Goal: Check status: Check status

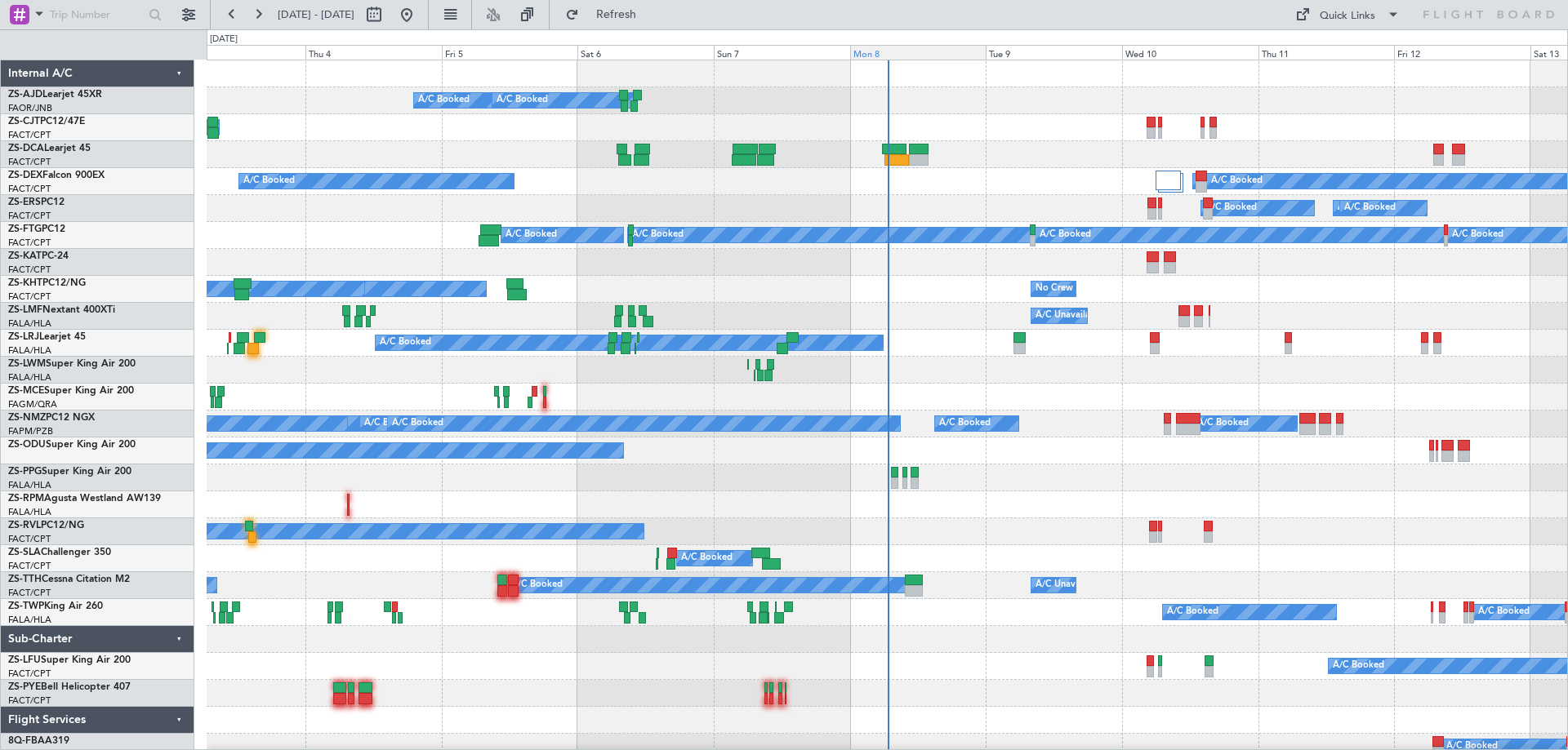
click at [865, 52] on div "Mon 8" at bounding box center [918, 52] width 136 height 15
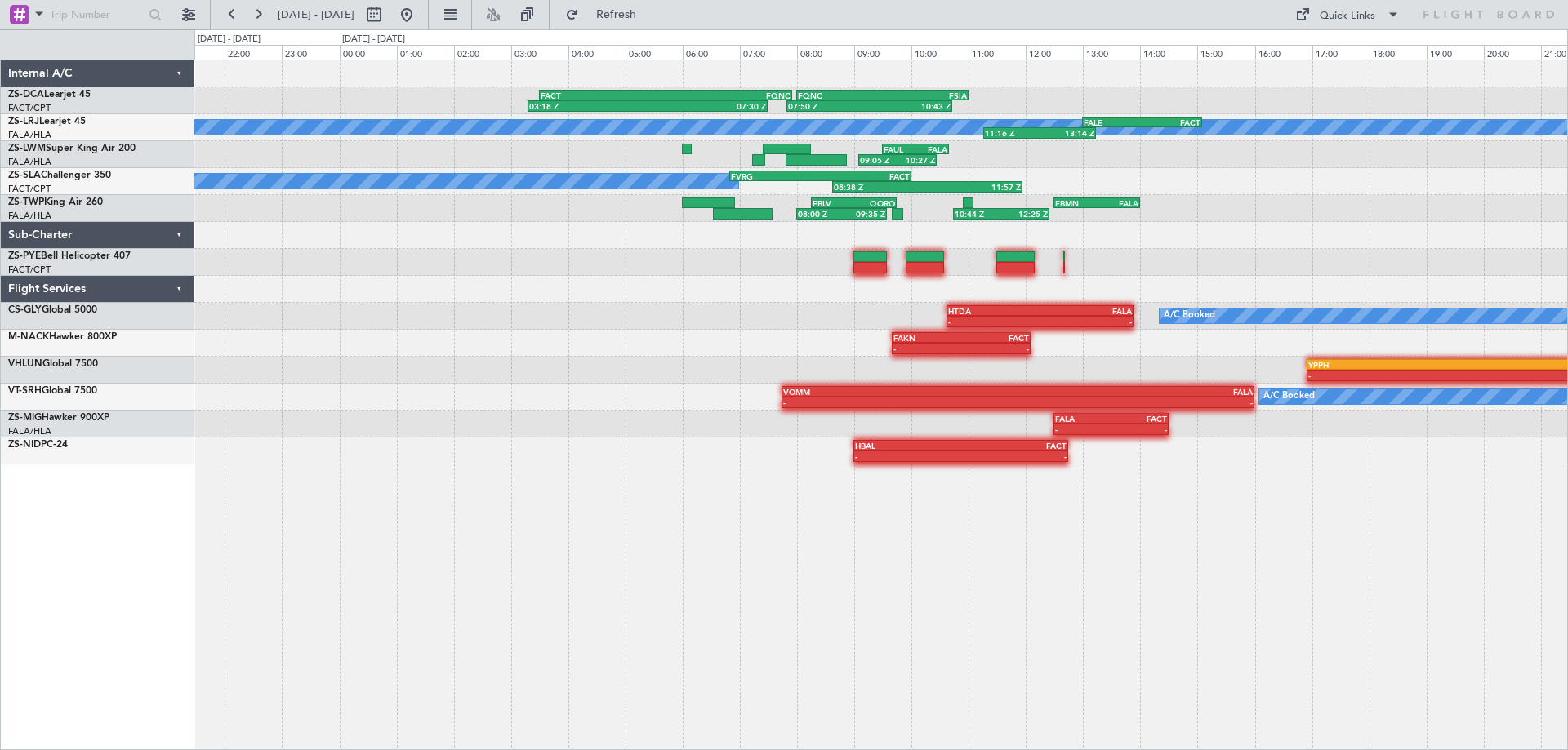
click at [611, 449] on div "- - HBAL 09:00 Z FACT 12:45 Z" at bounding box center [880, 451] width 1372 height 27
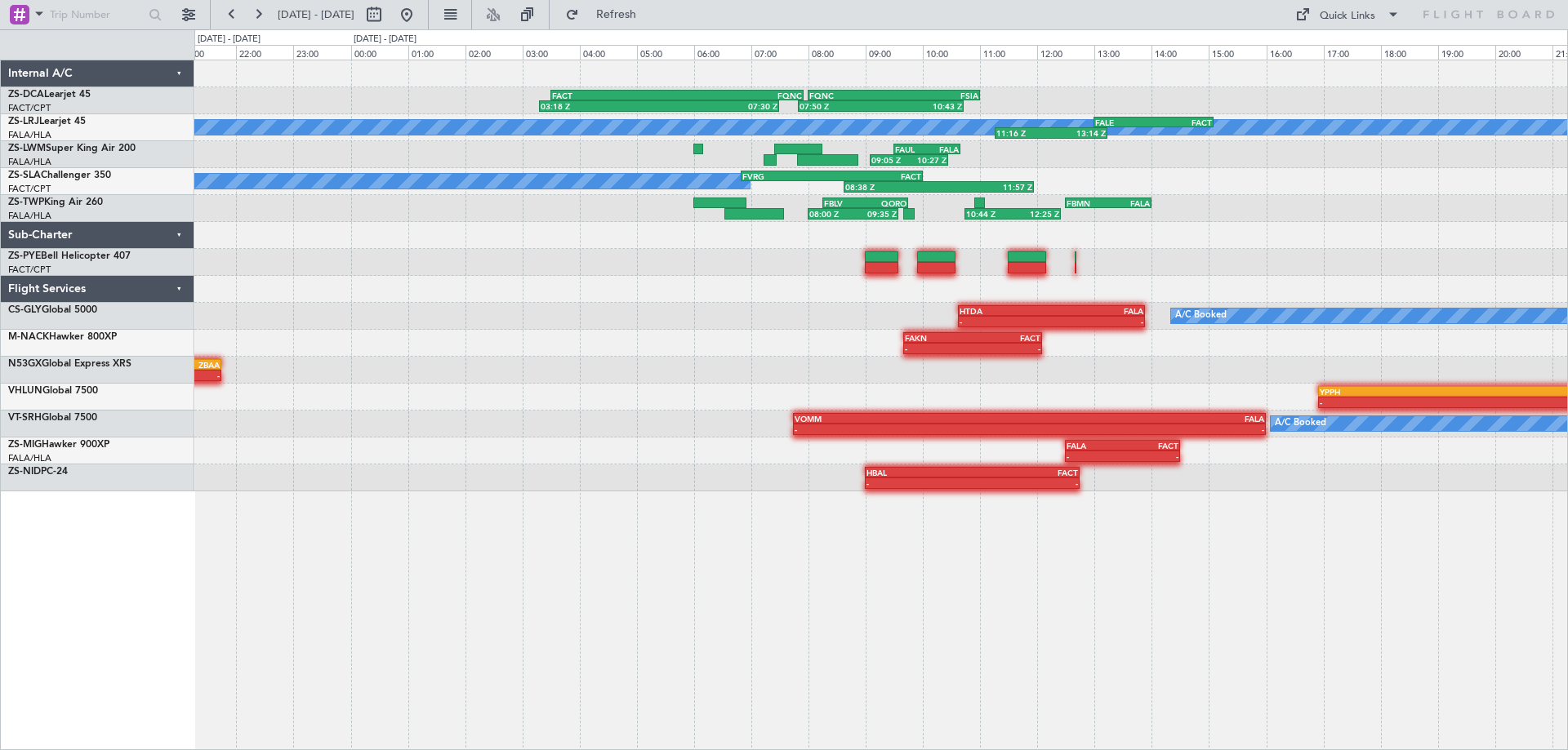
click at [762, 619] on div "FQNC 08:00 Z FSIA 11:00 Z 07:50 Z 10:43 Z FACT 03:30 Z FQNC 07:55 Z 03:18 Z 07:…" at bounding box center [880, 405] width 1373 height 691
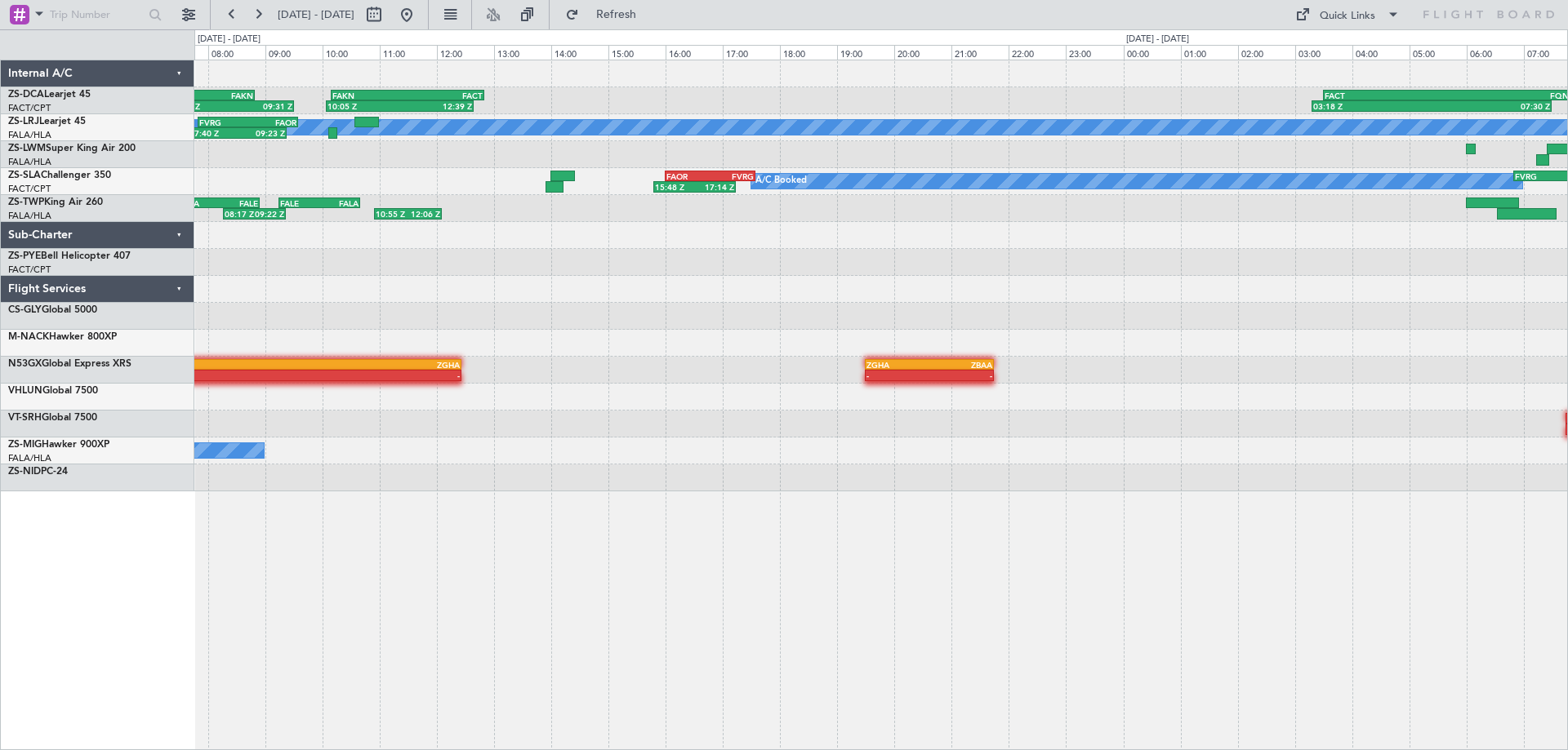
click at [1310, 445] on div "FACT 03:30 Z FQNC 07:55 Z 03:18 Z 07:30 Z FAKN 10:10 Z FACT 12:50 Z 10:05 Z 12:…" at bounding box center [880, 276] width 1372 height 431
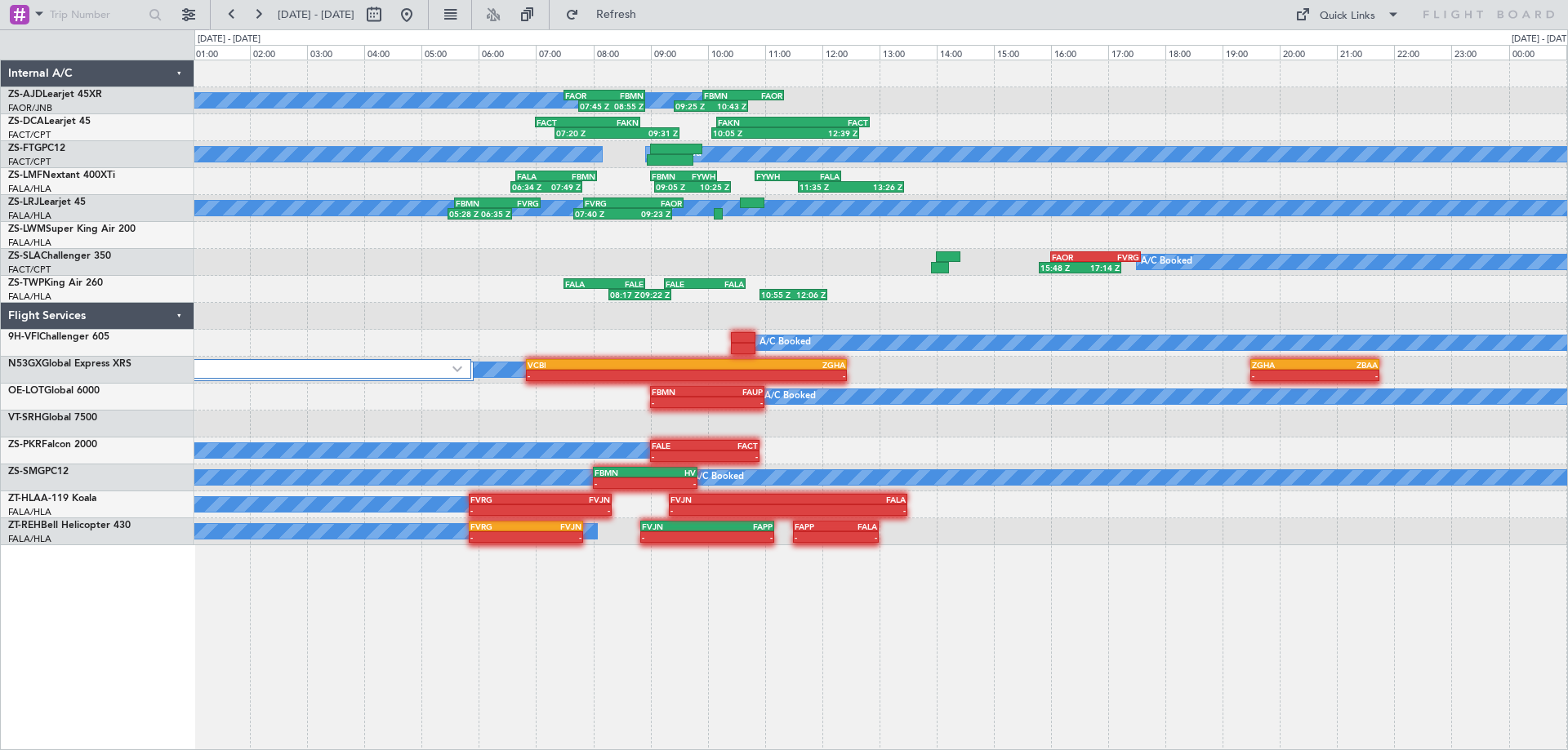
click at [908, 613] on div "A/C Booked A/C Booked A/C Booked 07:45 Z 08:55 Z FAOR 07:30 Z FBMN 08:55 Z 09:2…" at bounding box center [880, 405] width 1373 height 691
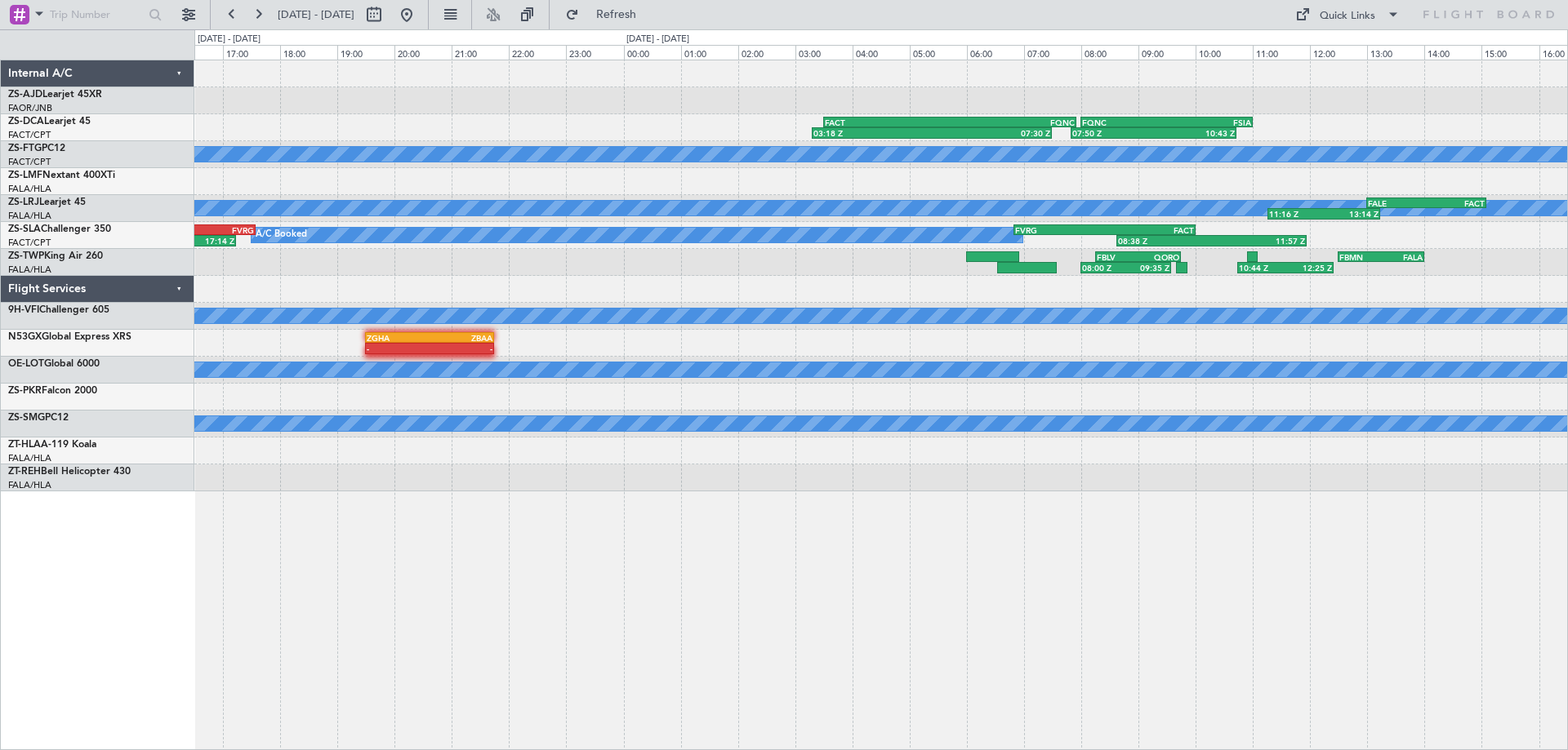
click at [447, 749] on html "[DATE] - [DATE] Refresh Quick Links 09:25 Z 10:43 Z FBMN 09:55 Z FAOR 11:20 Z F…" at bounding box center [784, 375] width 1568 height 750
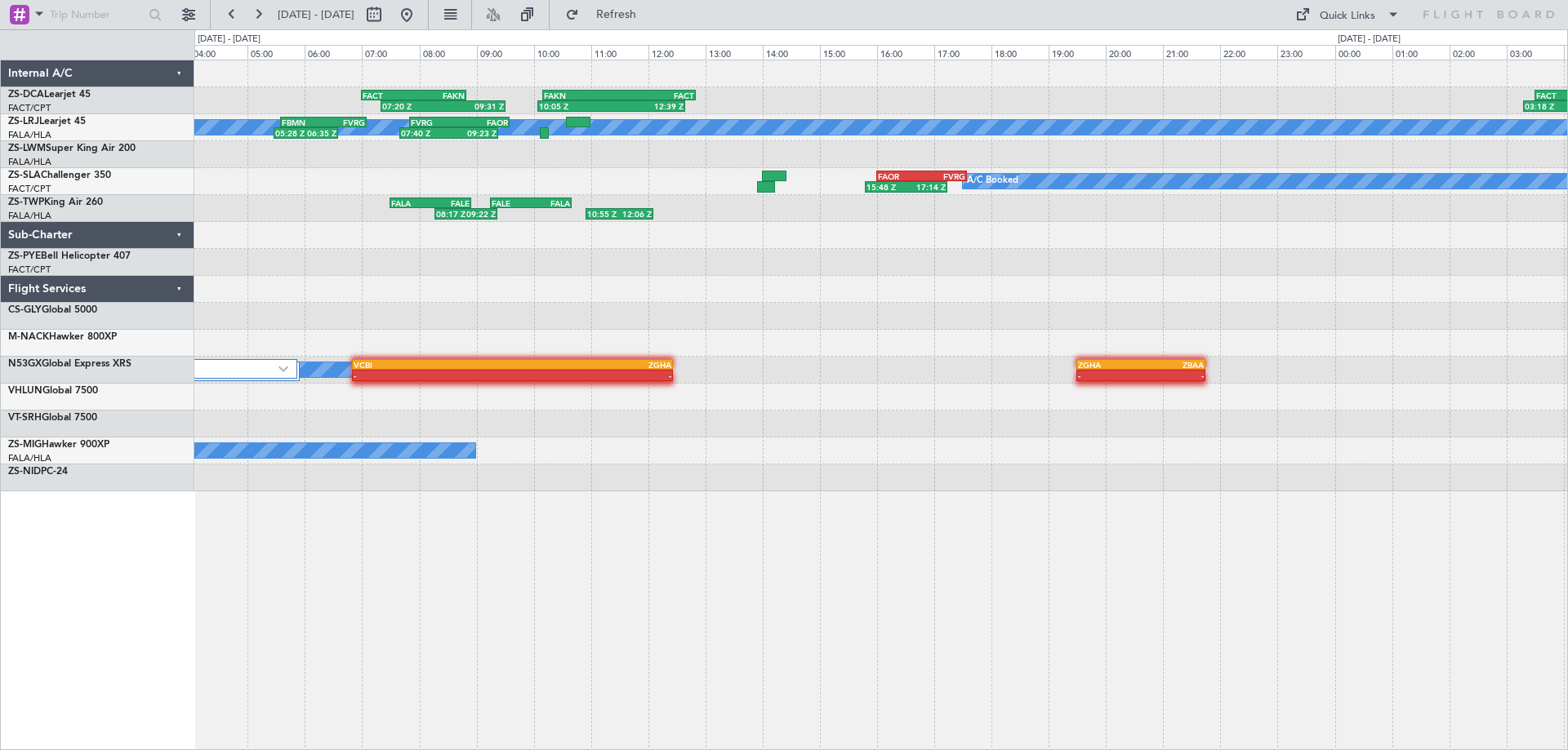
click at [1429, 616] on div "FACT 03:30 Z FQNC 07:55 Z 03:18 Z 07:30 Z FAKN 10:10 Z FACT 12:50 Z 10:05 Z 12:…" at bounding box center [880, 405] width 1373 height 691
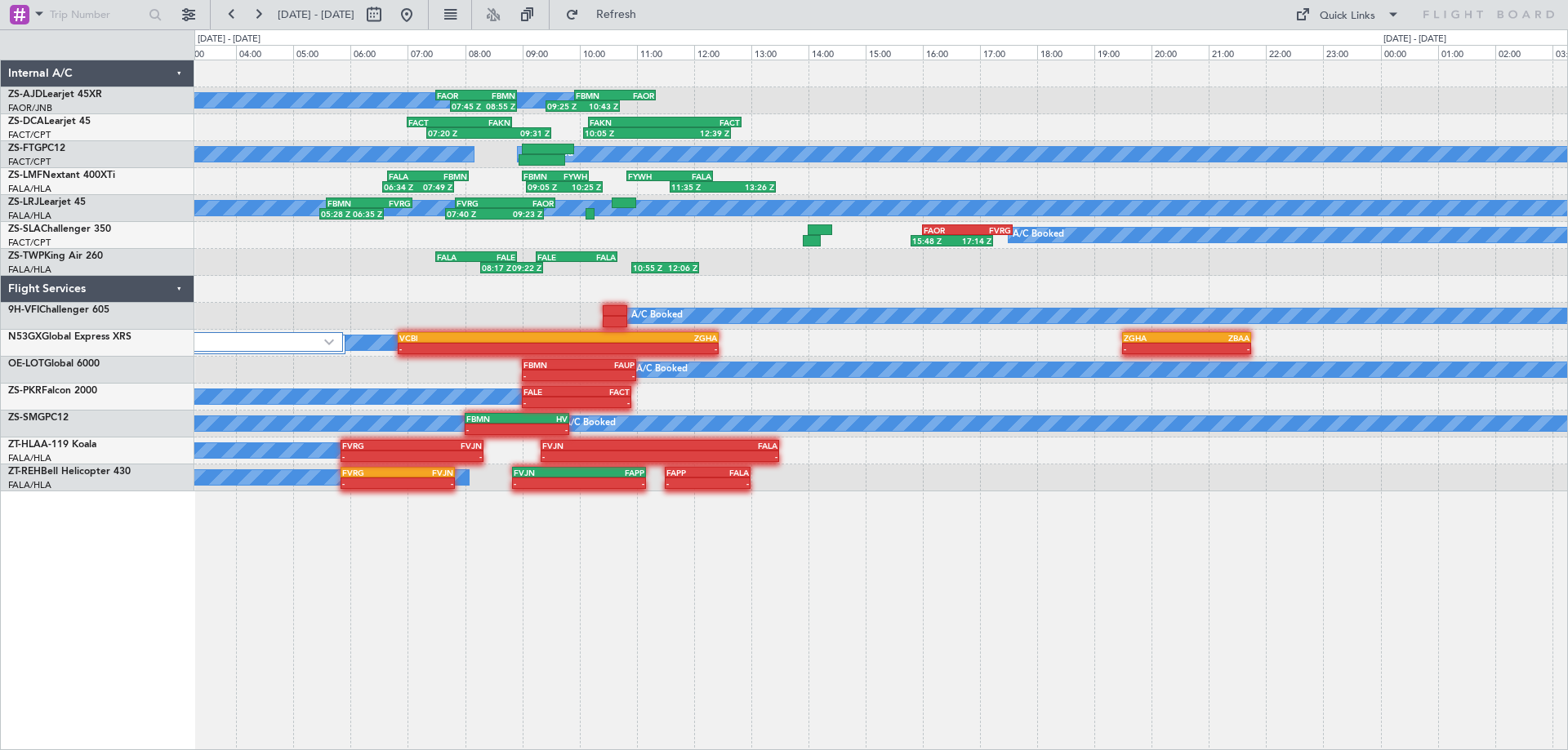
click at [426, 635] on div "A/C Booked A/C Booked A/C Booked 07:45 Z 08:55 Z FAOR 07:30 Z FBMN 08:55 Z 09:2…" at bounding box center [880, 405] width 1373 height 691
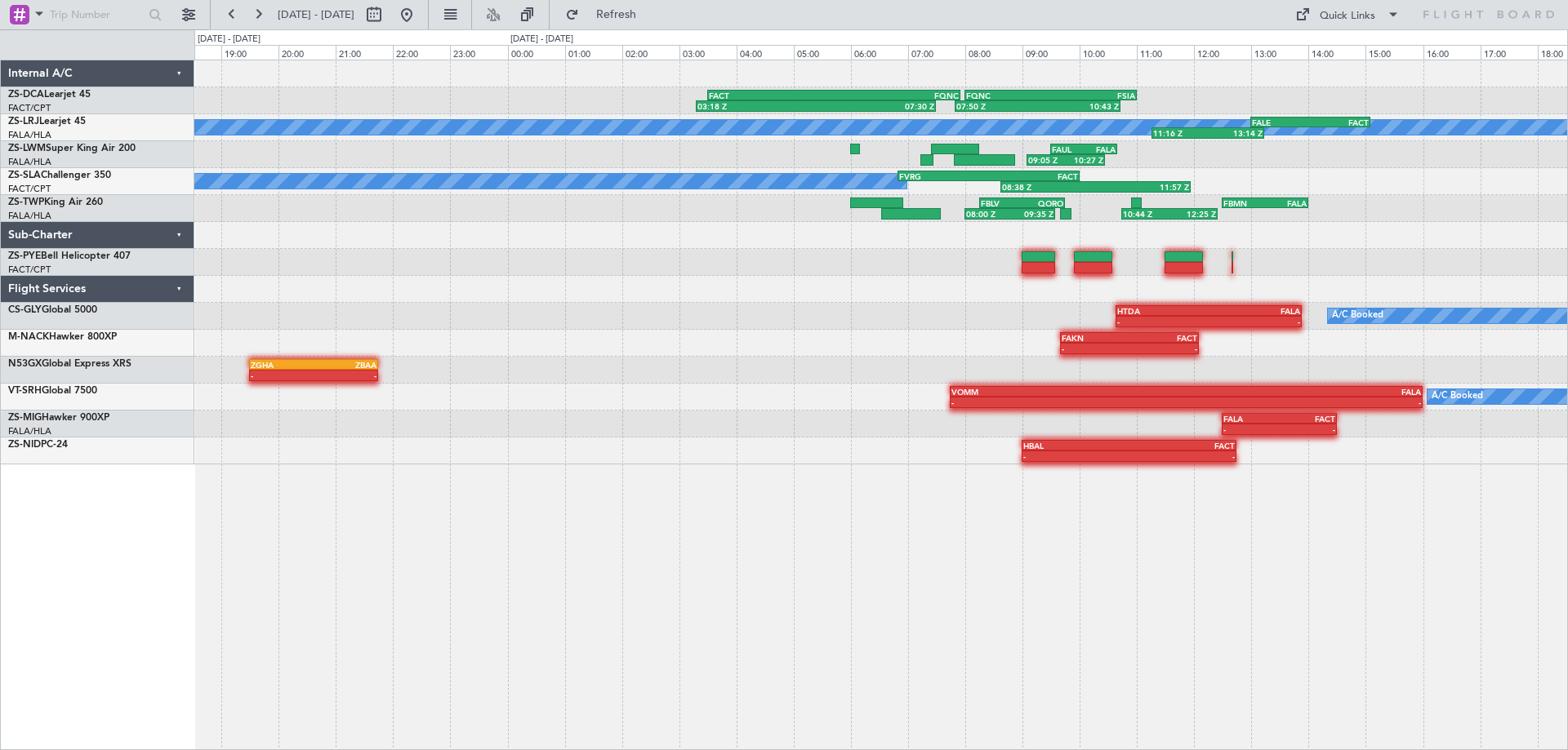
click at [1244, 657] on div "FACT 03:30 Z FQNC 07:55 Z 03:18 Z 07:30 Z 07:50 Z 10:43 Z FQNC 08:00 Z FSIA 11:…" at bounding box center [880, 405] width 1373 height 691
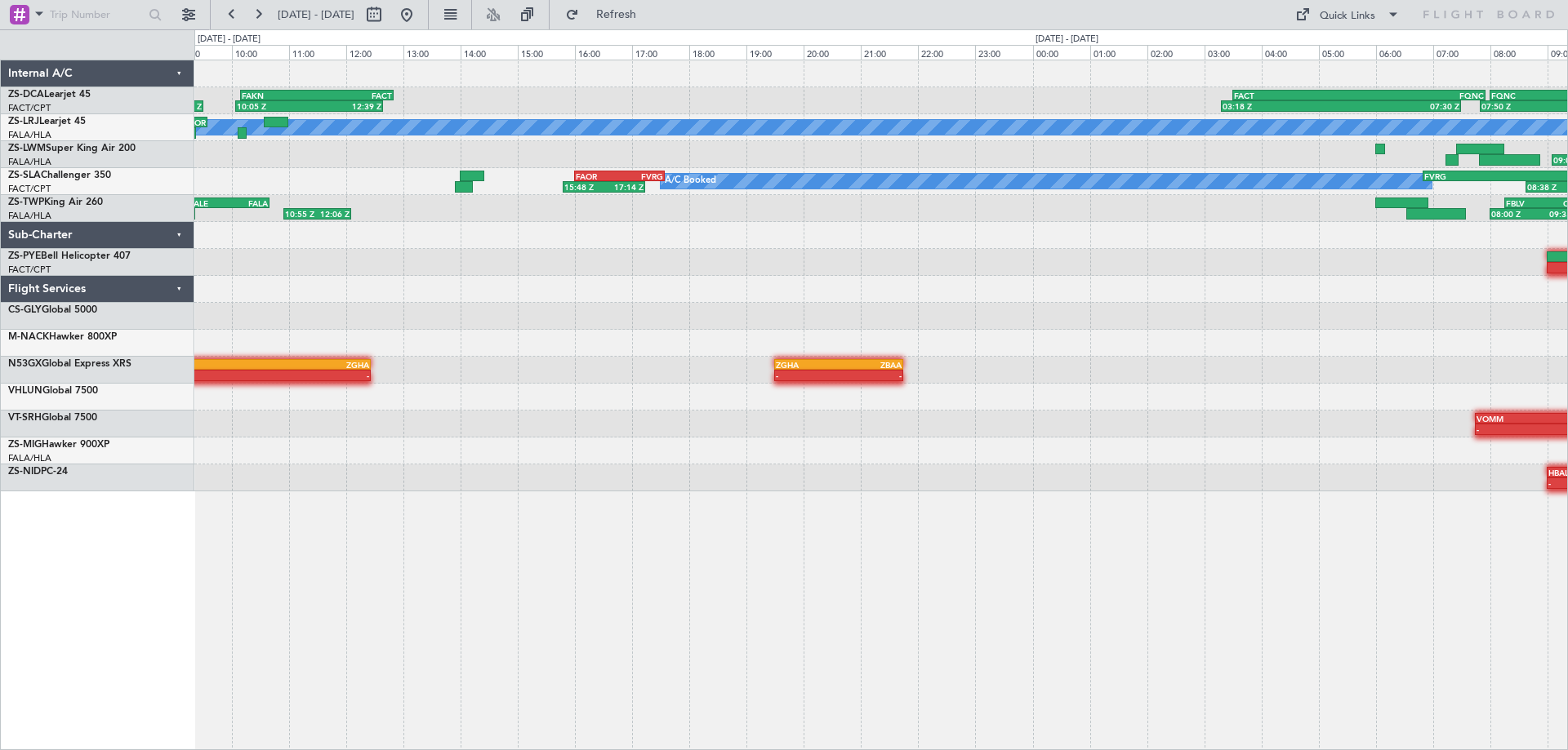
click at [1266, 514] on div "FACT 03:30 Z FQNC 07:55 Z 03:18 Z 07:30 Z 07:50 Z 10:43 Z FQNC 08:00 Z FSIA 11:…" at bounding box center [880, 405] width 1373 height 691
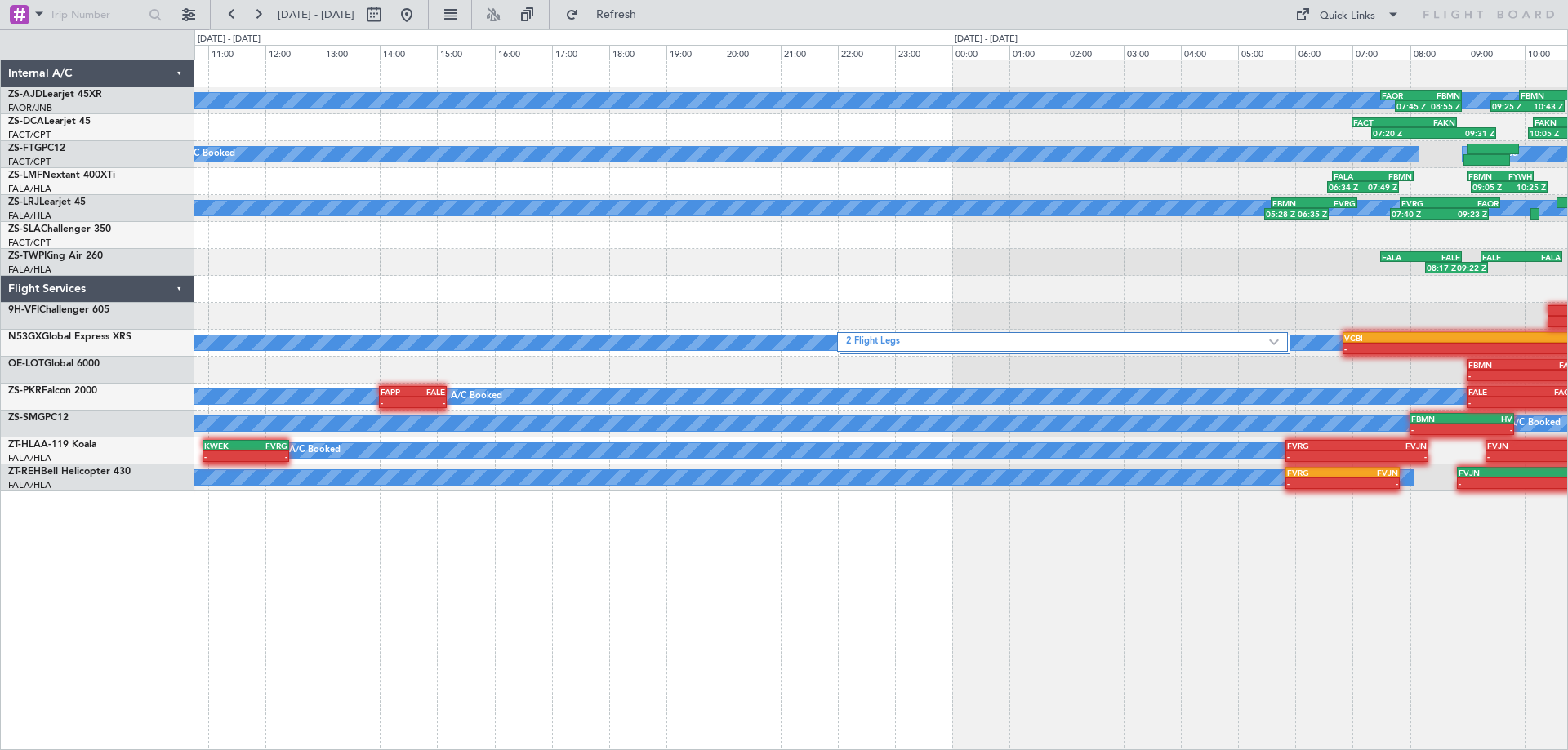
click at [1203, 558] on div "A/C Booked A/C Booked A/C Booked 07:45 Z 08:55 Z FAOR 07:30 Z FBMN 08:55 Z 09:2…" at bounding box center [880, 405] width 1373 height 691
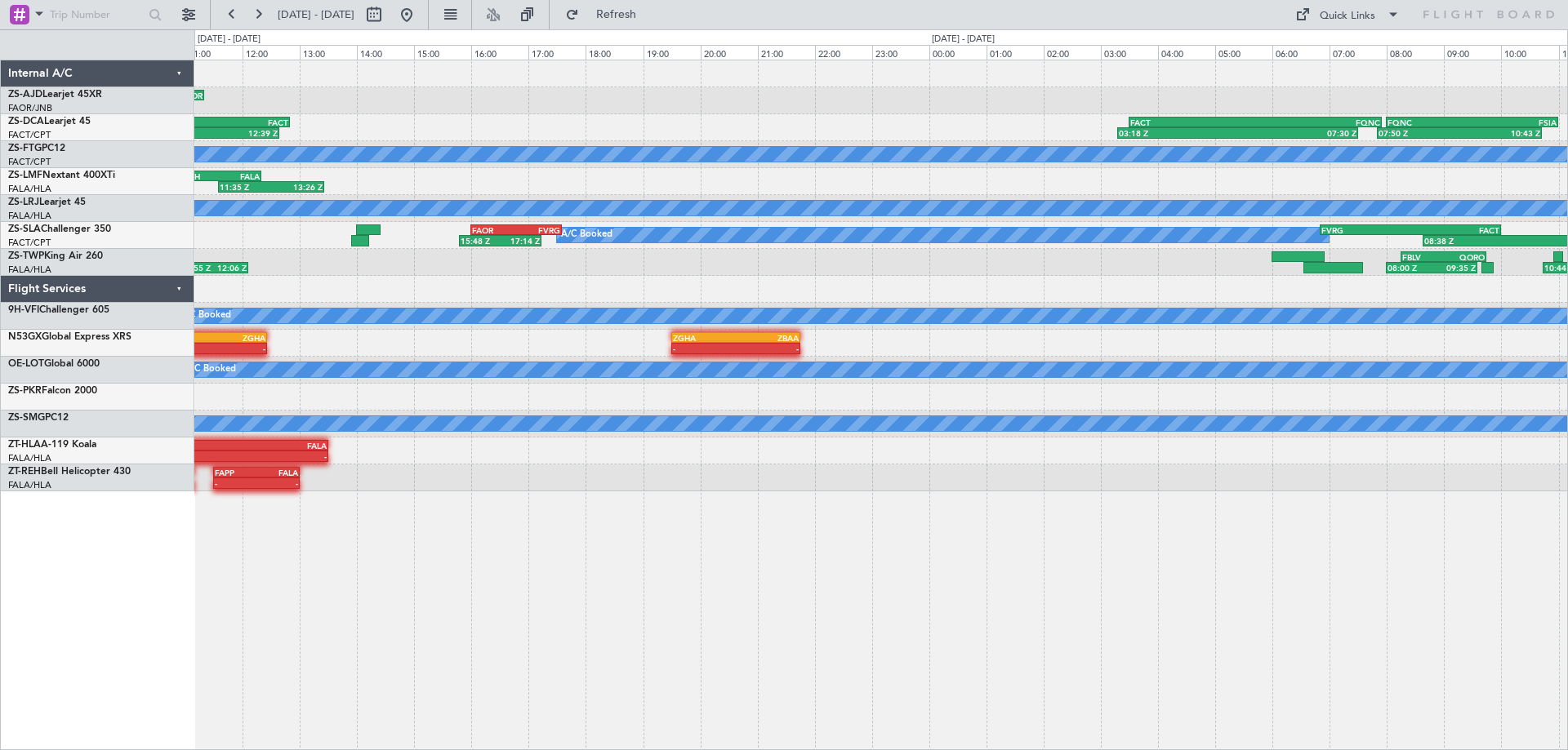
click at [281, 675] on div "FBMN 09:55 Z FAOR 11:20 Z 07:45 Z 08:55 Z FAOR 07:30 Z FBMN 08:55 Z 09:25 Z 10:…" at bounding box center [880, 405] width 1373 height 691
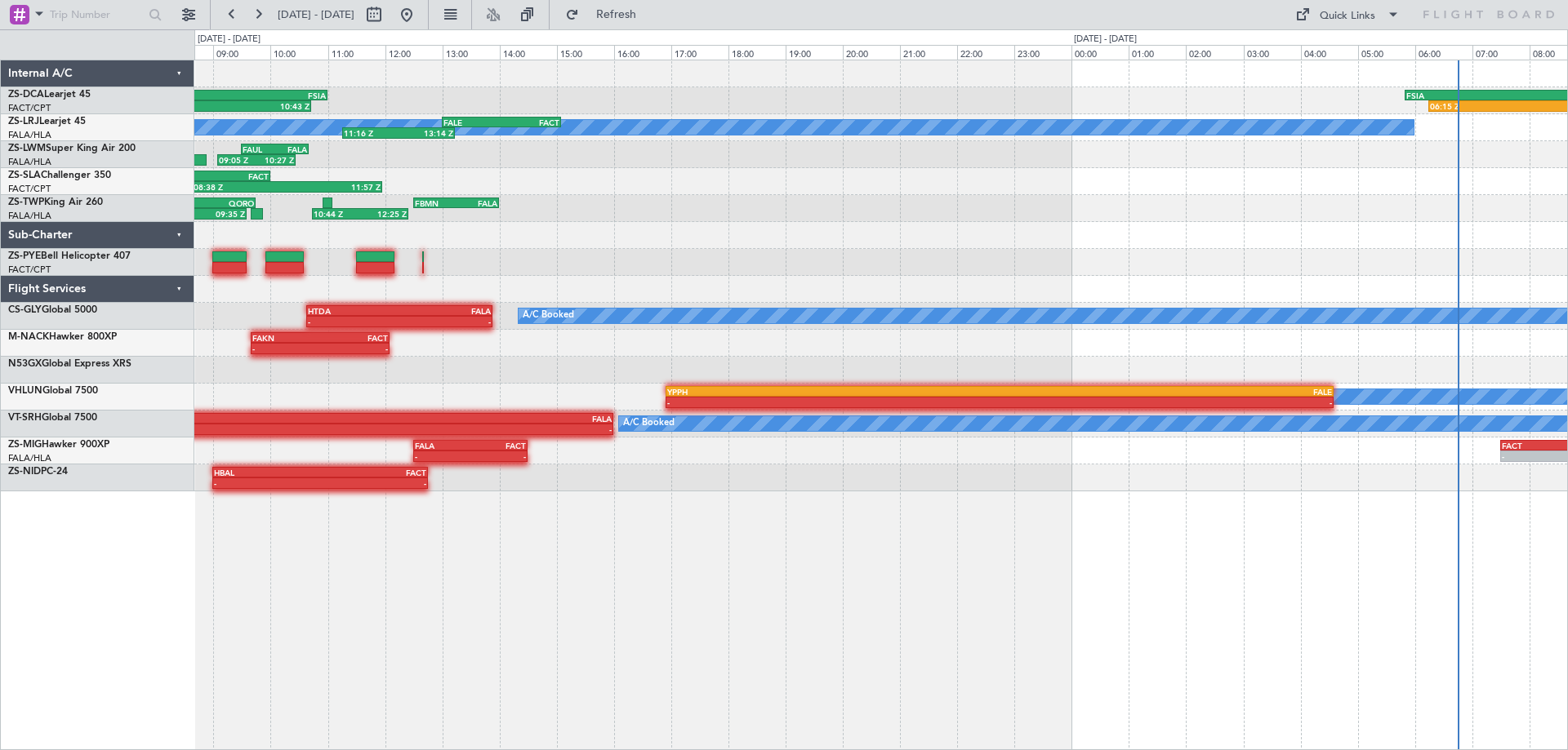
click at [786, 675] on div "07:50 Z 10:43 Z FQNC 08:00 Z FSIA 11:00 Z FSIA 05:50 Z FQBR 10:05 Z 06:15 Z - F…" at bounding box center [784, 389] width 1568 height 721
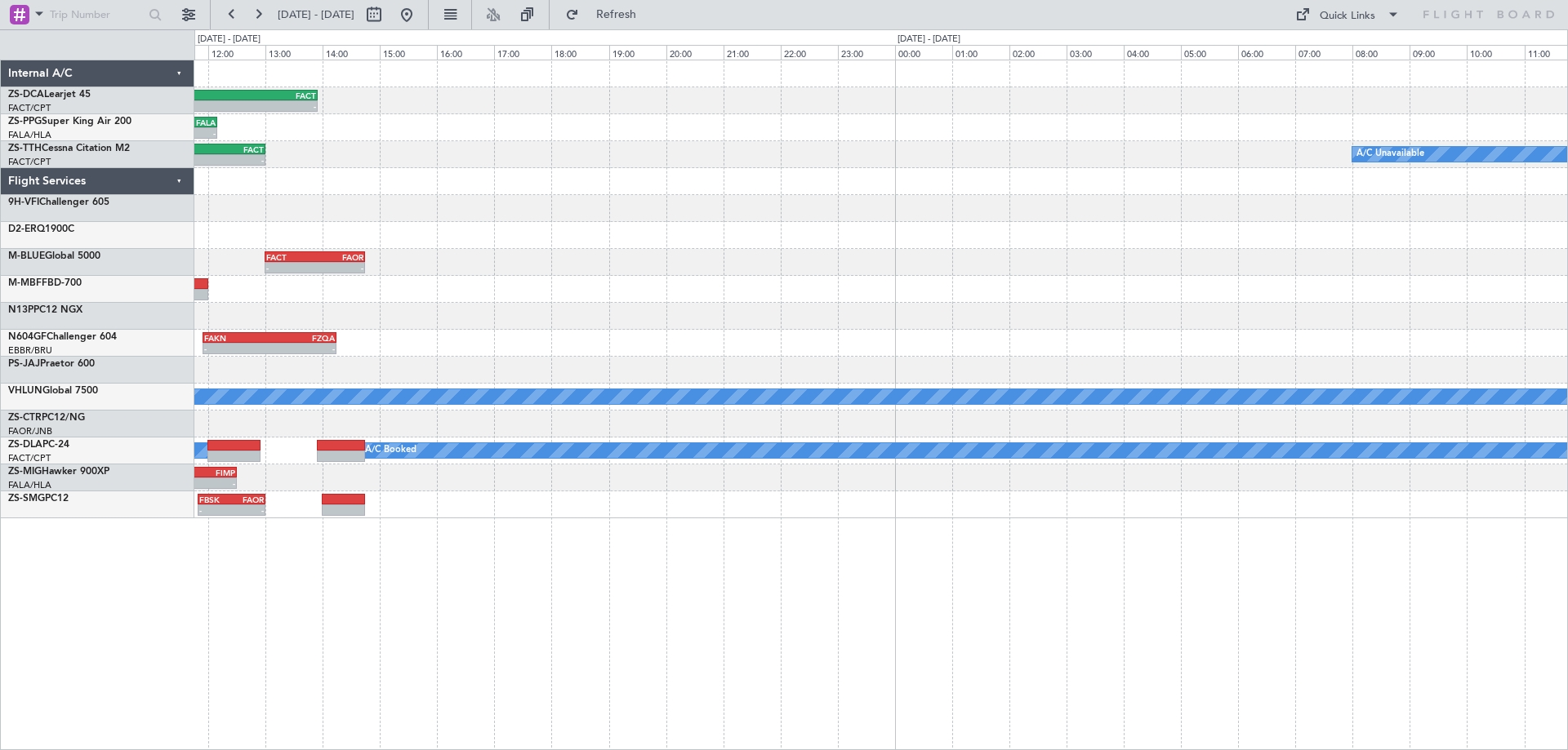
click at [643, 538] on div "- - FQBR 10:30 Z FACT 13:55 Z 06:15 Z - FSIA 05:50 Z FQBR 10:05 Z - - FAKN 10:5…" at bounding box center [880, 405] width 1373 height 691
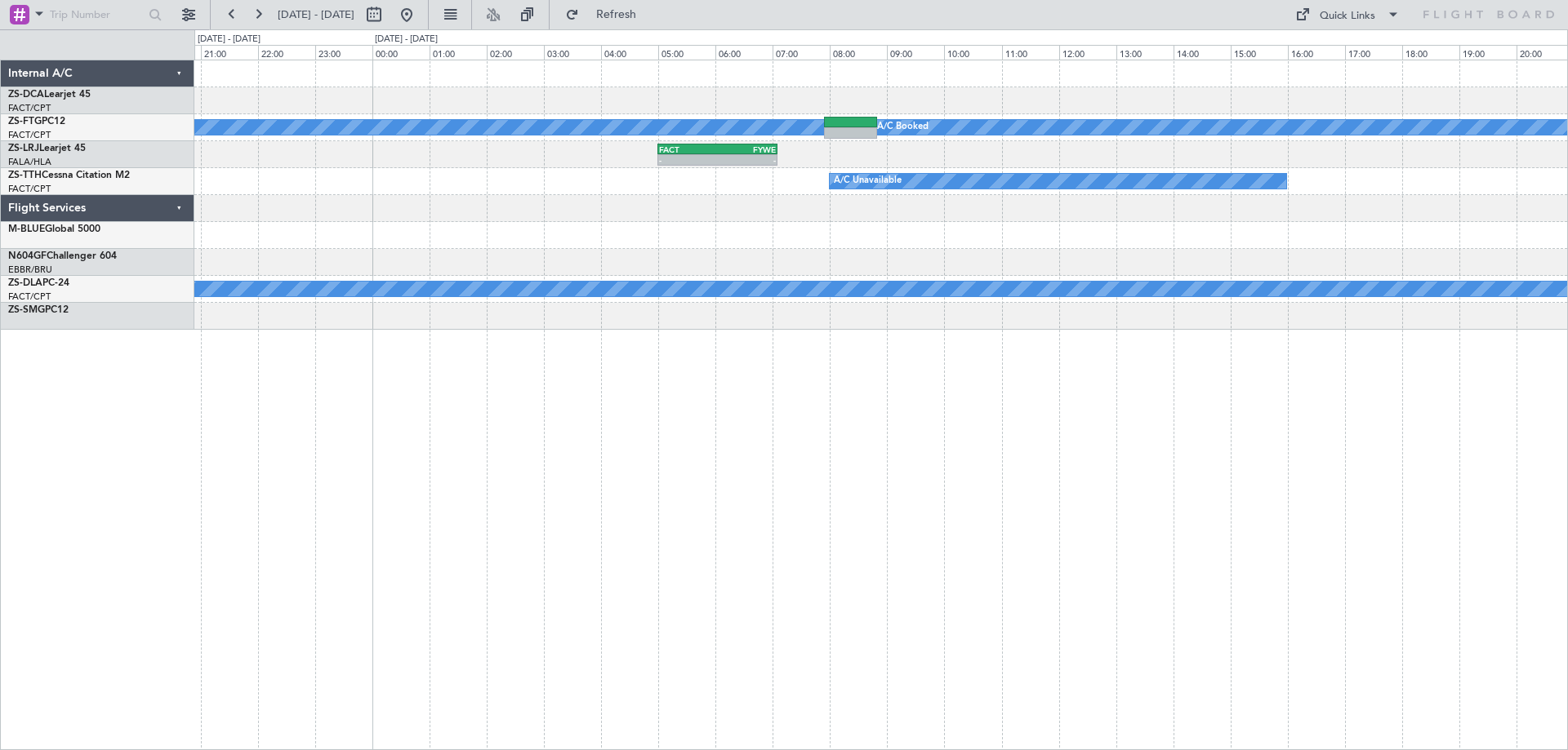
click at [742, 574] on div "A/C Booked A/C Booked - - FACT 05:00 Z FYWE 07:05 Z A/C Unavailable A/C Booked …" at bounding box center [784, 389] width 1568 height 721
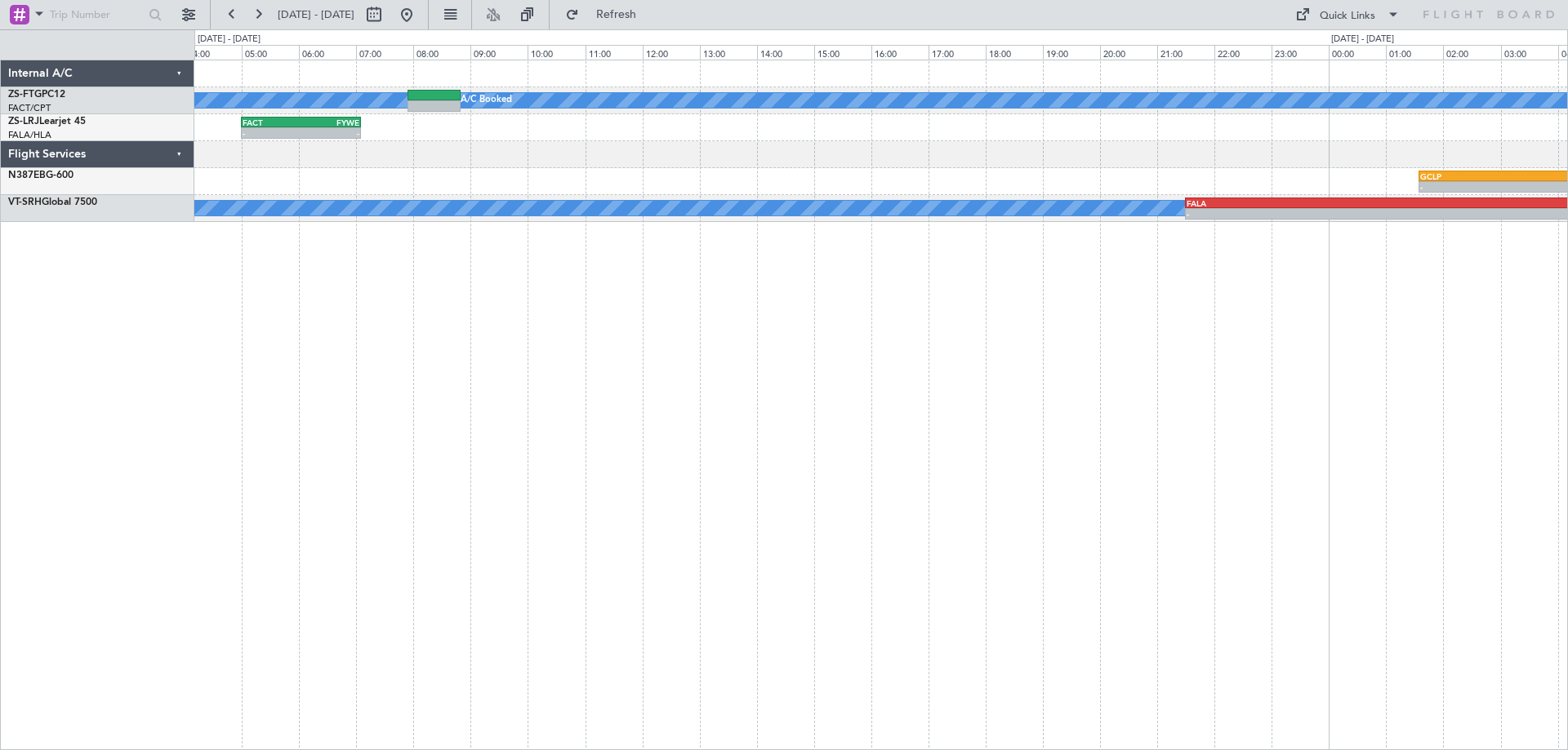
click at [757, 582] on div "A/C Booked A/C Booked - - FACT 05:00 Z FYWE 07:05 Z - - FYWE 05:00 Z FBSK 06:40…" at bounding box center [880, 405] width 1373 height 691
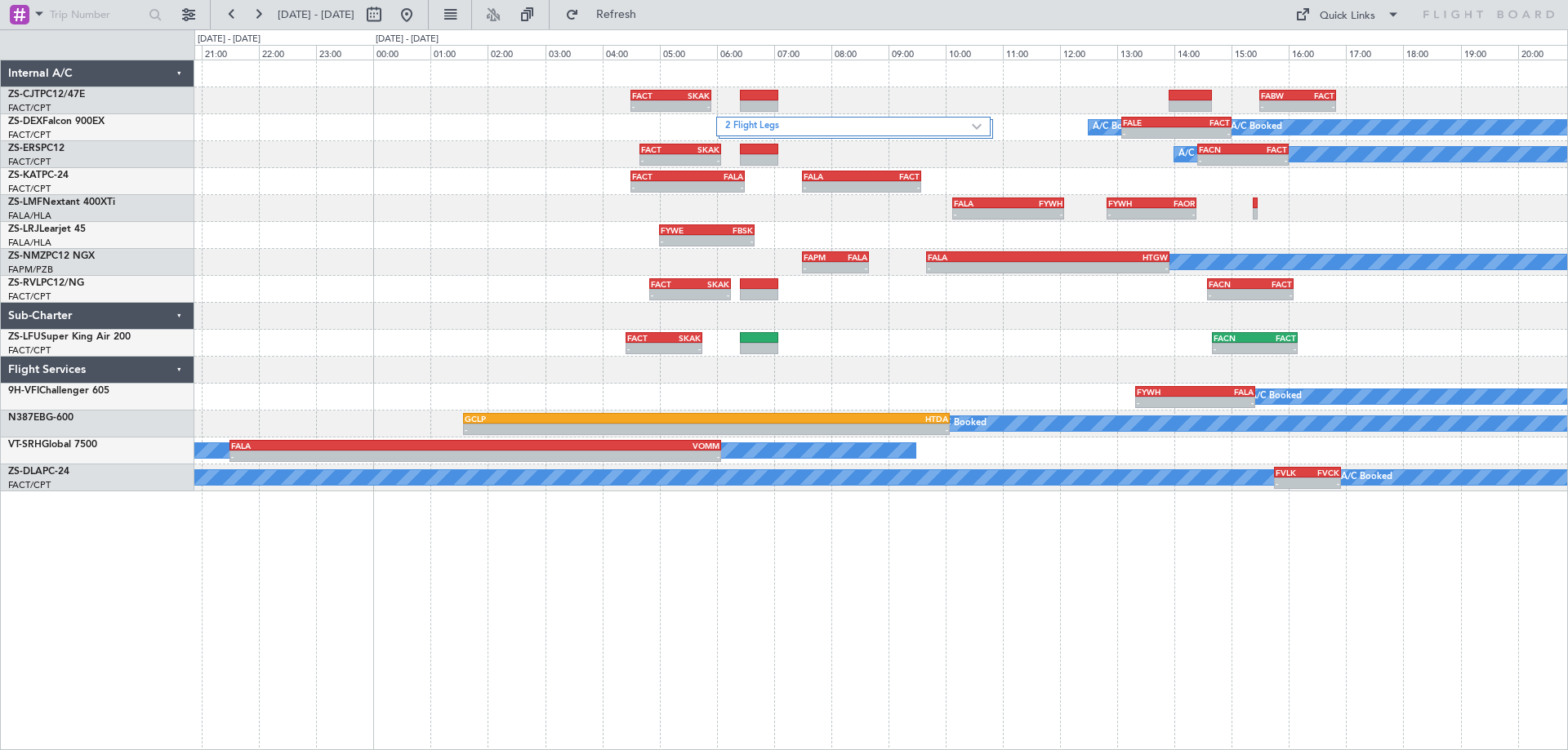
click at [1166, 620] on div "- - FACT 04:30 Z SKAK 05:55 Z - - FABW 15:30 Z FACT 16:50 Z 2 Flight Legs A/C B…" at bounding box center [880, 405] width 1373 height 691
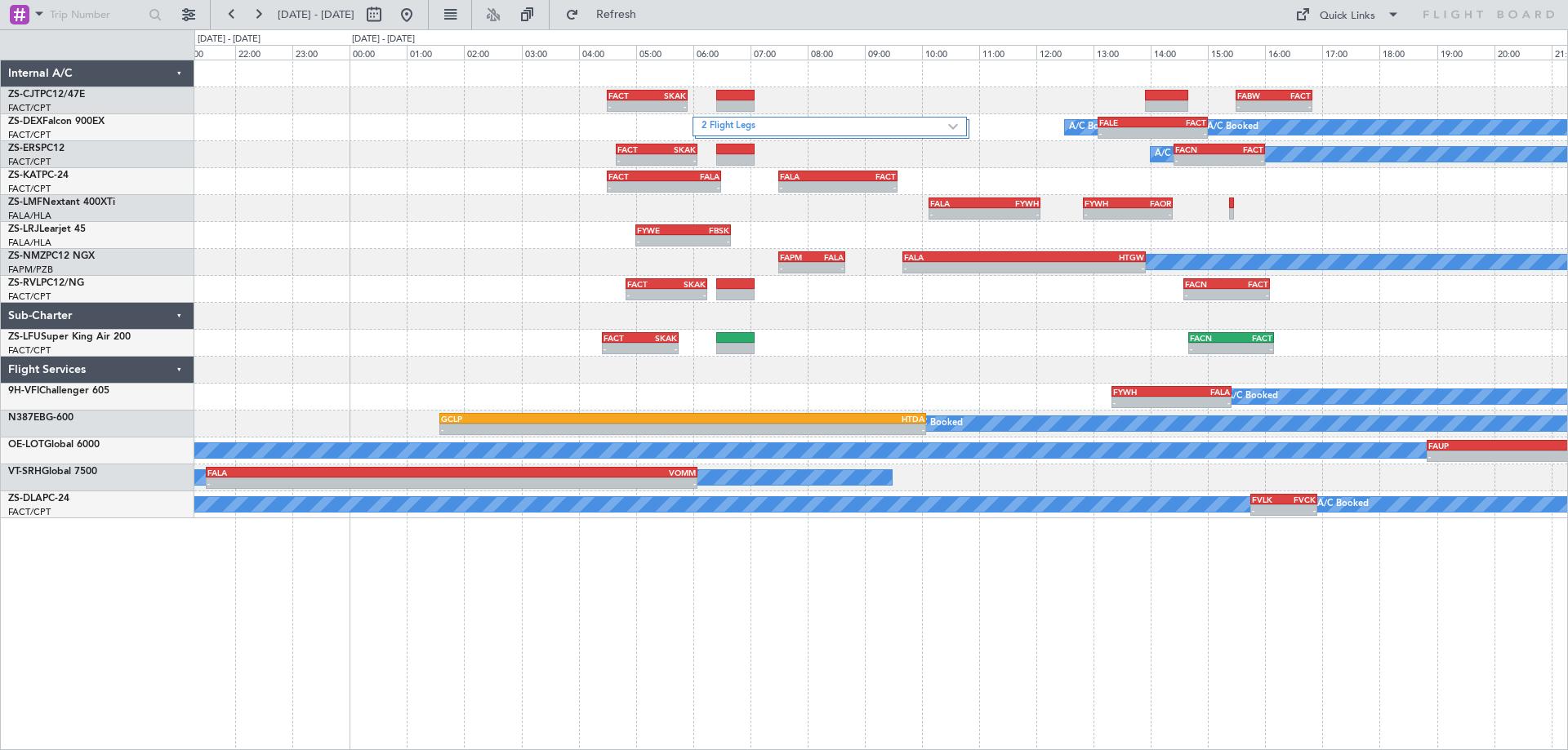
click at [1135, 628] on div "- - FACT 04:30 Z SKAK 05:55 Z - - FABW 15:30 Z FACT 16:50 Z 2 Flight Legs A/C B…" at bounding box center [880, 405] width 1373 height 691
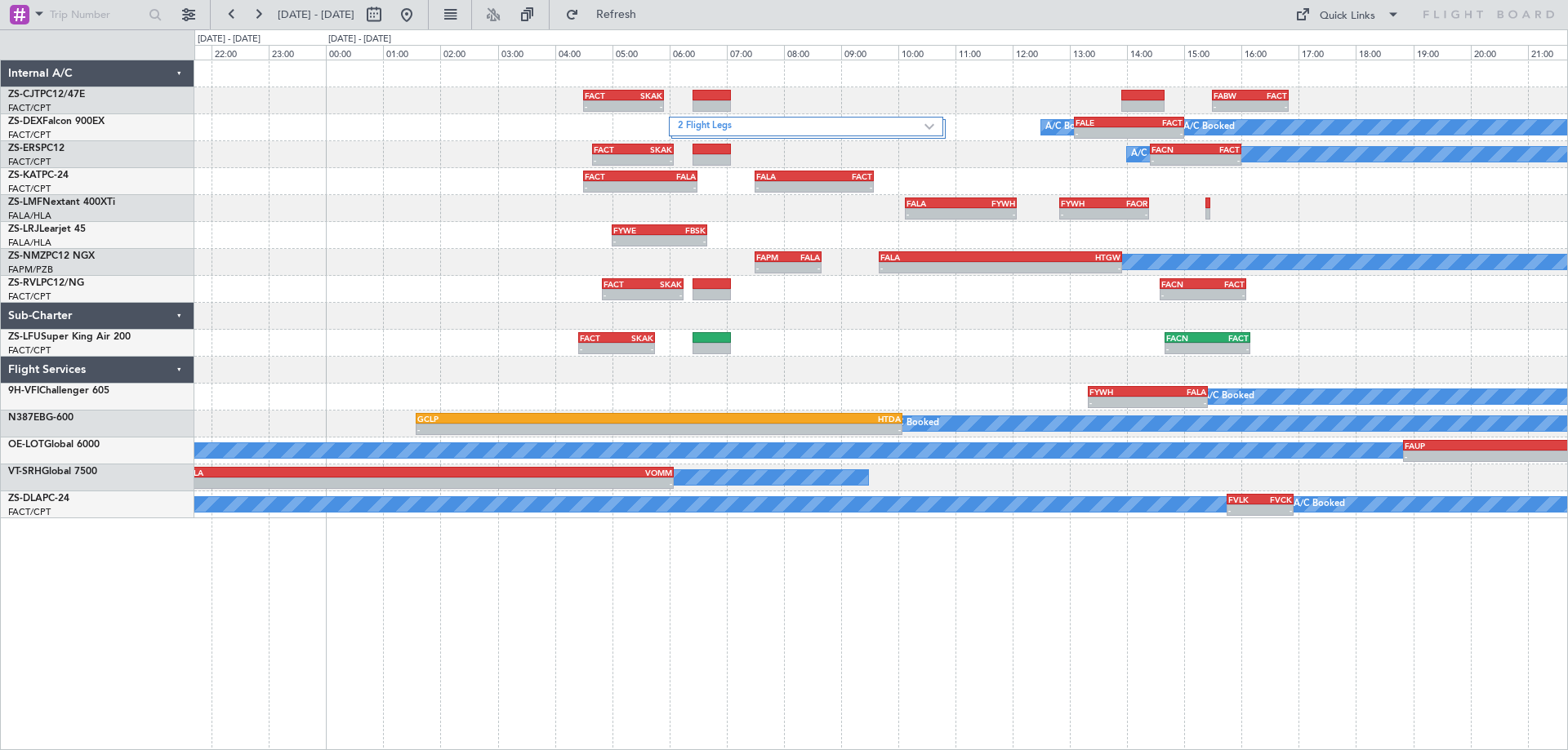
click at [1109, 633] on div "- - FACT 04:30 Z SKAK 05:55 Z - - FABW 15:30 Z FACT 16:50 Z 2 Flight Legs A/C B…" at bounding box center [880, 405] width 1373 height 691
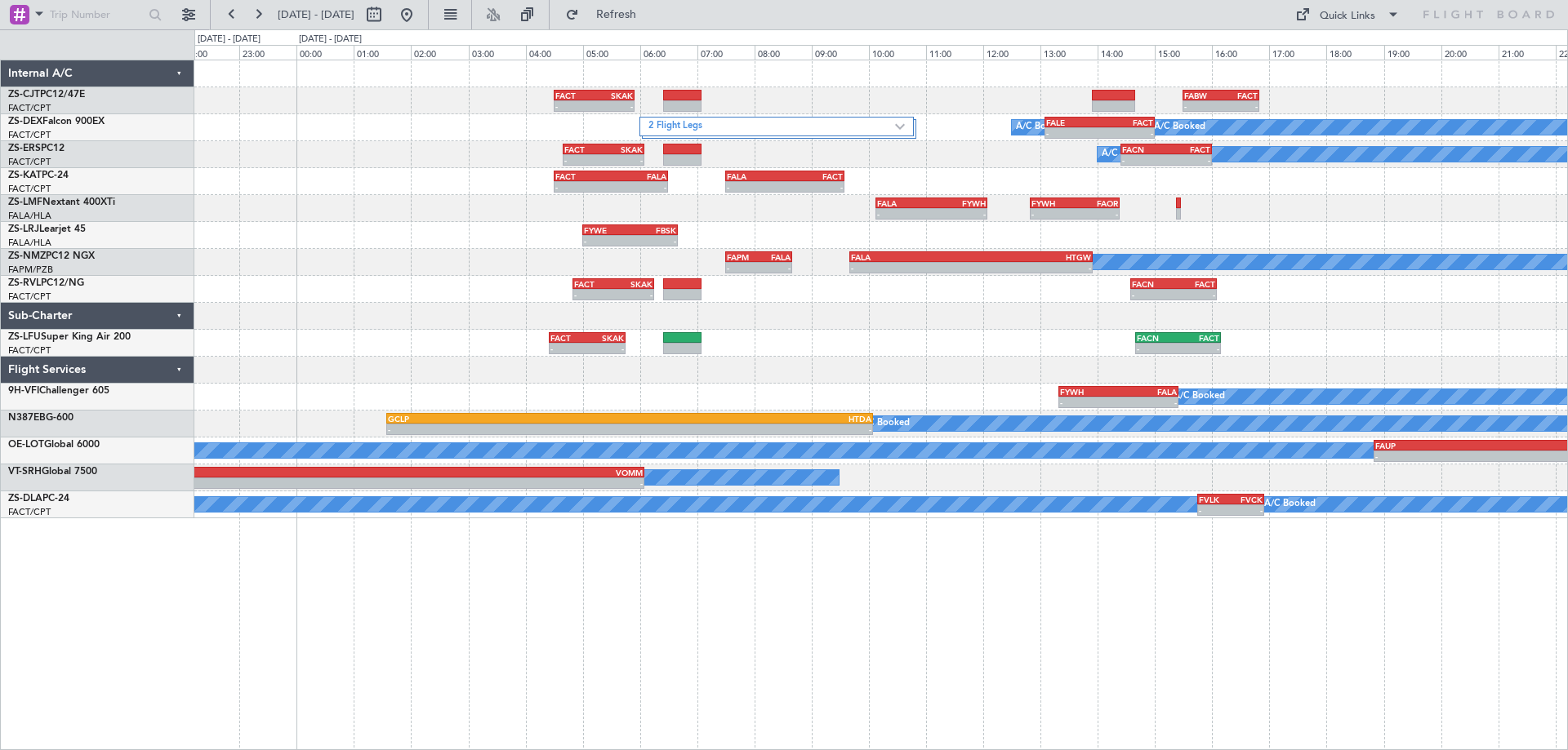
click at [962, 370] on div at bounding box center [880, 370] width 1372 height 27
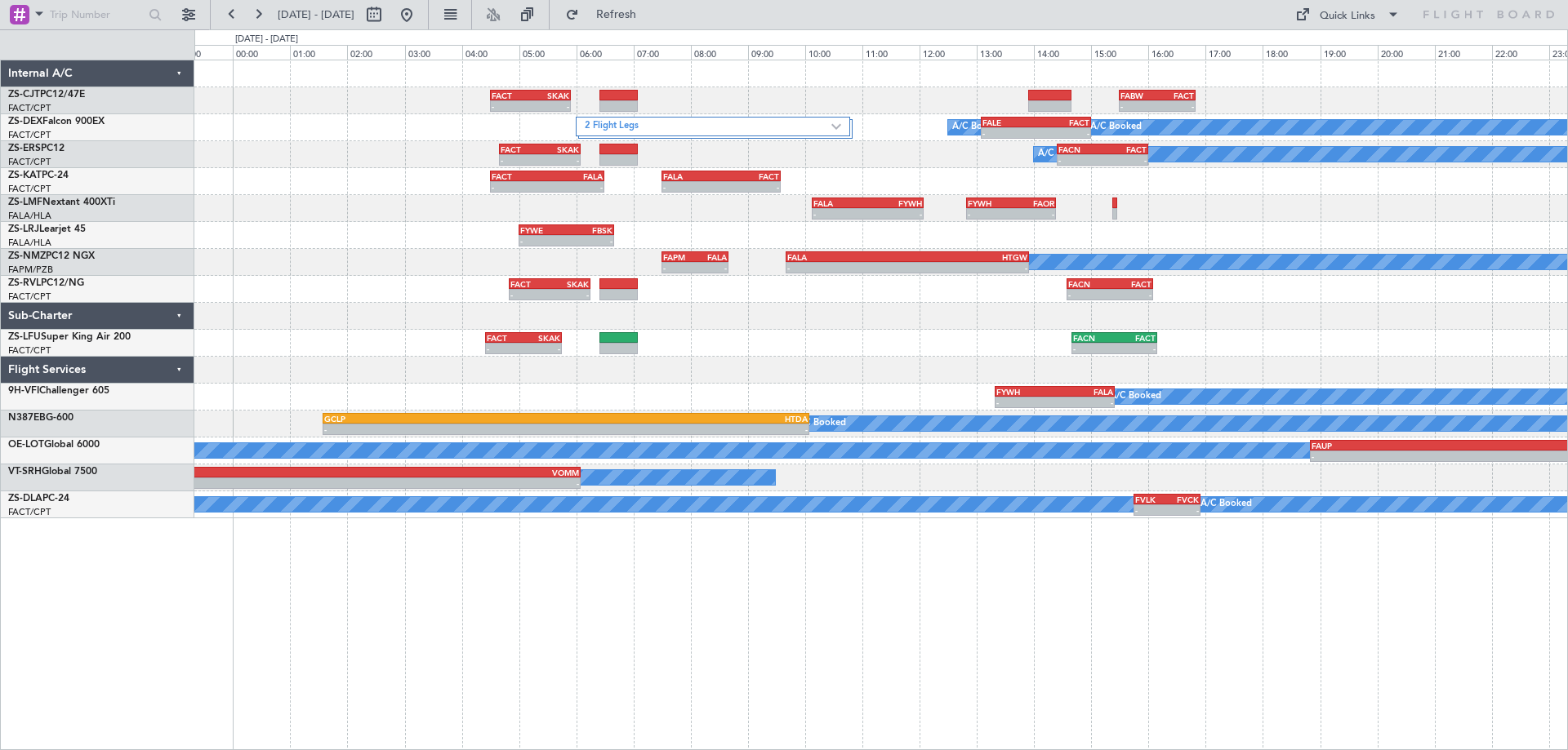
click at [981, 645] on div "- - FACT 04:30 Z SKAK 05:55 Z - - FABW 15:30 Z FACT 16:50 Z 2 Flight Legs A/C B…" at bounding box center [880, 405] width 1373 height 691
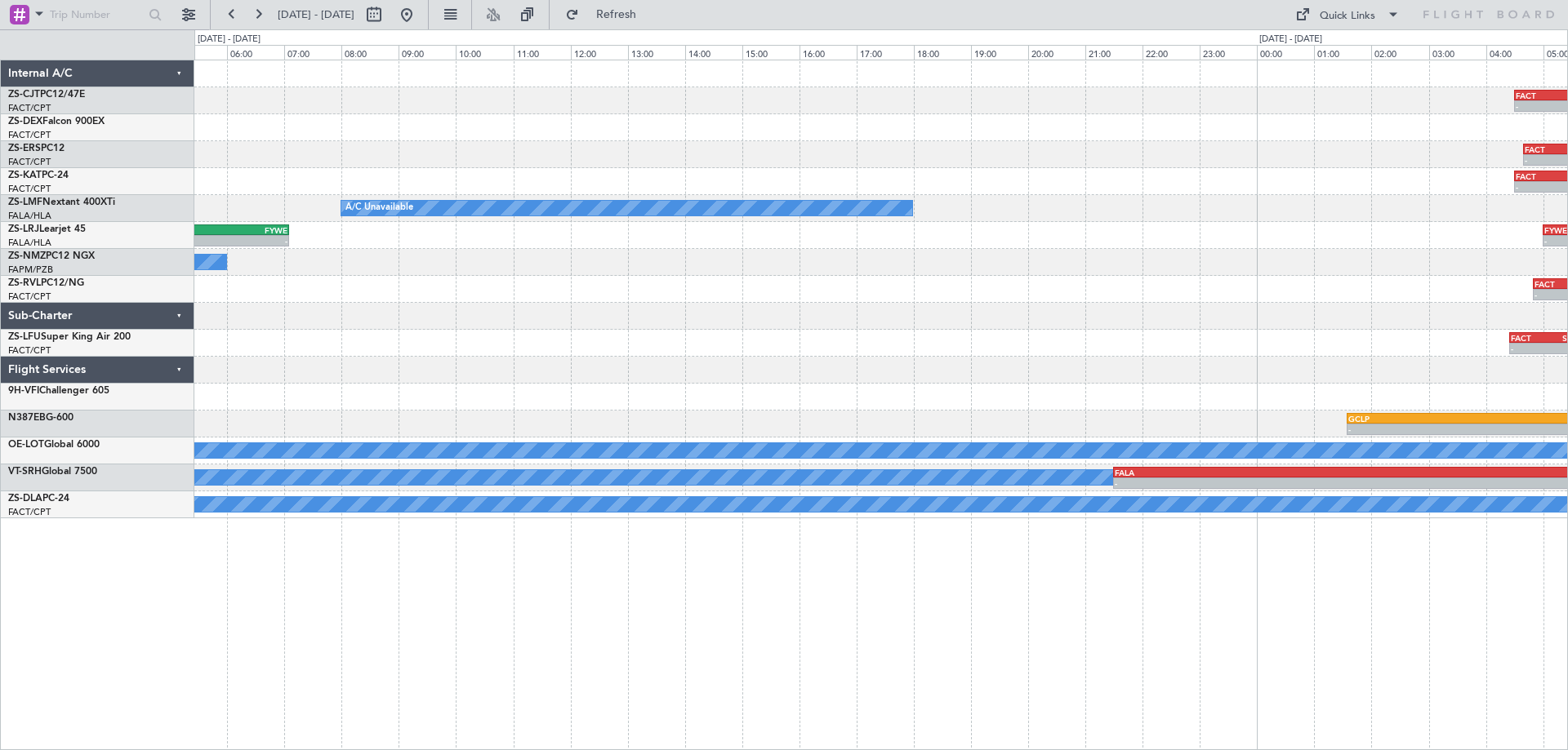
click at [1567, 589] on div "- - FACT 04:30 Z SKAK 05:55 Z 2 Flight Legs - - FACT 04:40 Z SKAK 06:05 Z - - F…" at bounding box center [784, 389] width 1568 height 721
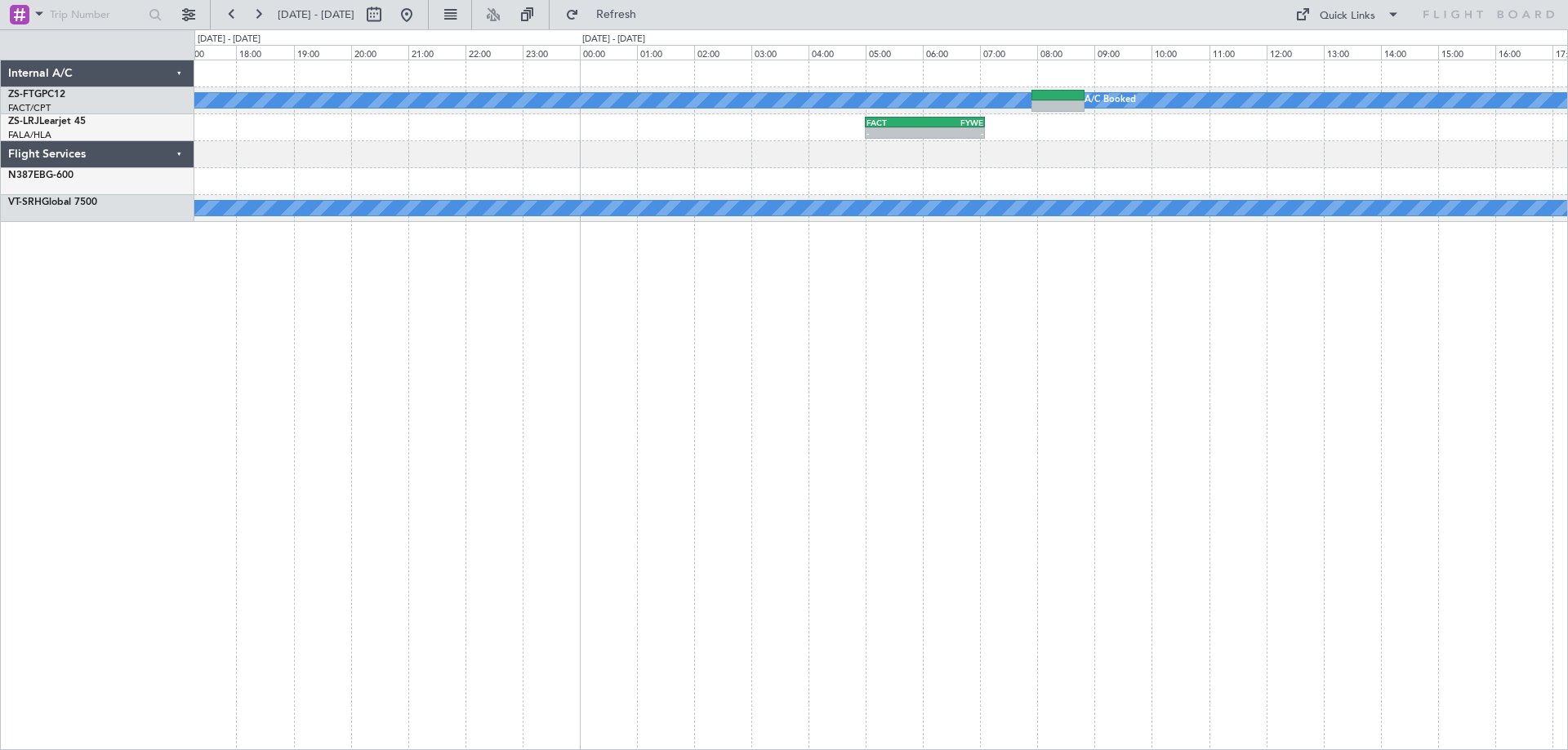
click at [970, 568] on div "A/C Booked A/C Booked FACT 05:00 Z FYWE 07:05 Z - - A/C Booked - - FALA 21:30 Z…" at bounding box center [880, 405] width 1373 height 691
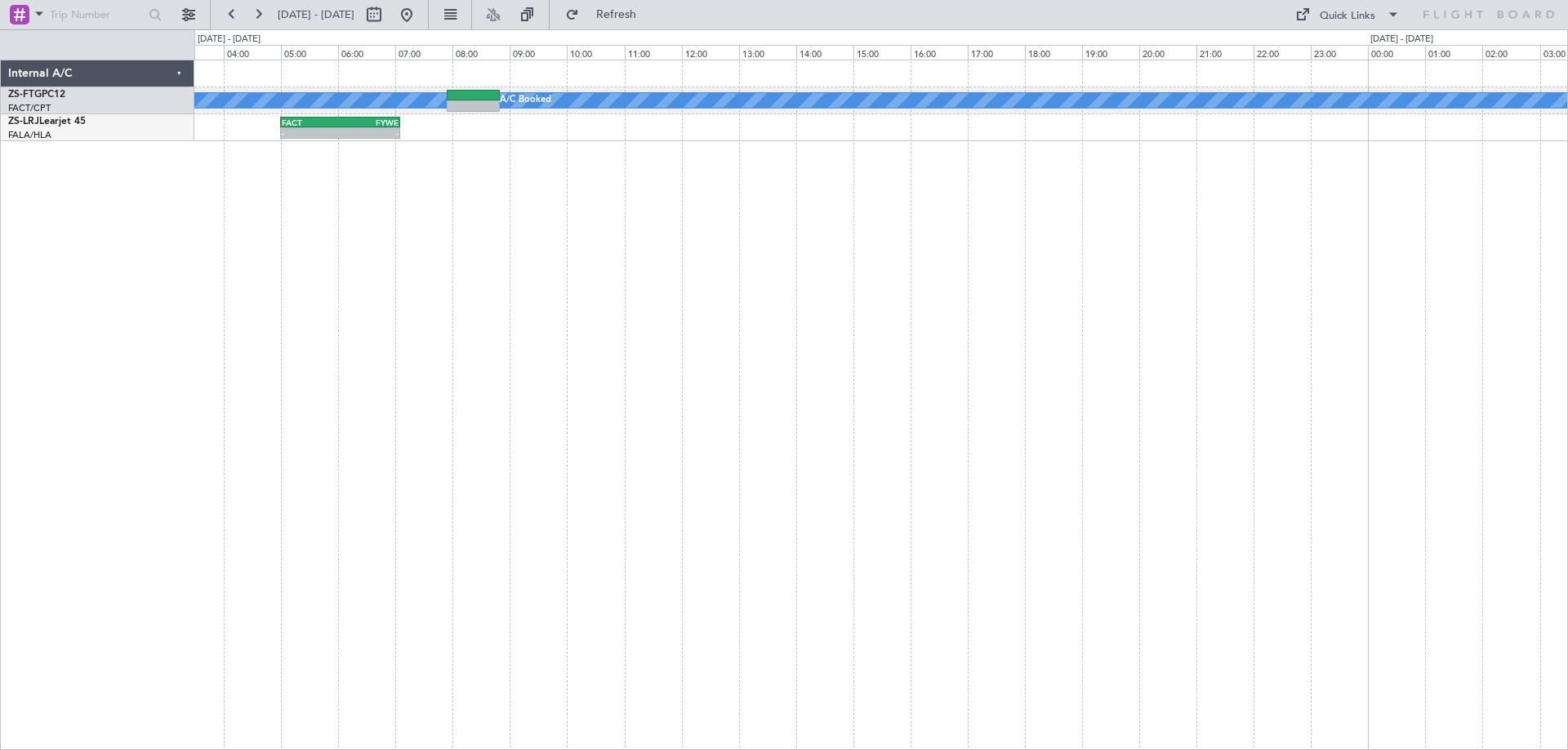
click at [208, 484] on div "A/C Booked A/C Booked FACT 05:00 Z FYWE 07:05 Z - - - - FYWE 05:00 Z FBSK 06:40…" at bounding box center [880, 405] width 1373 height 691
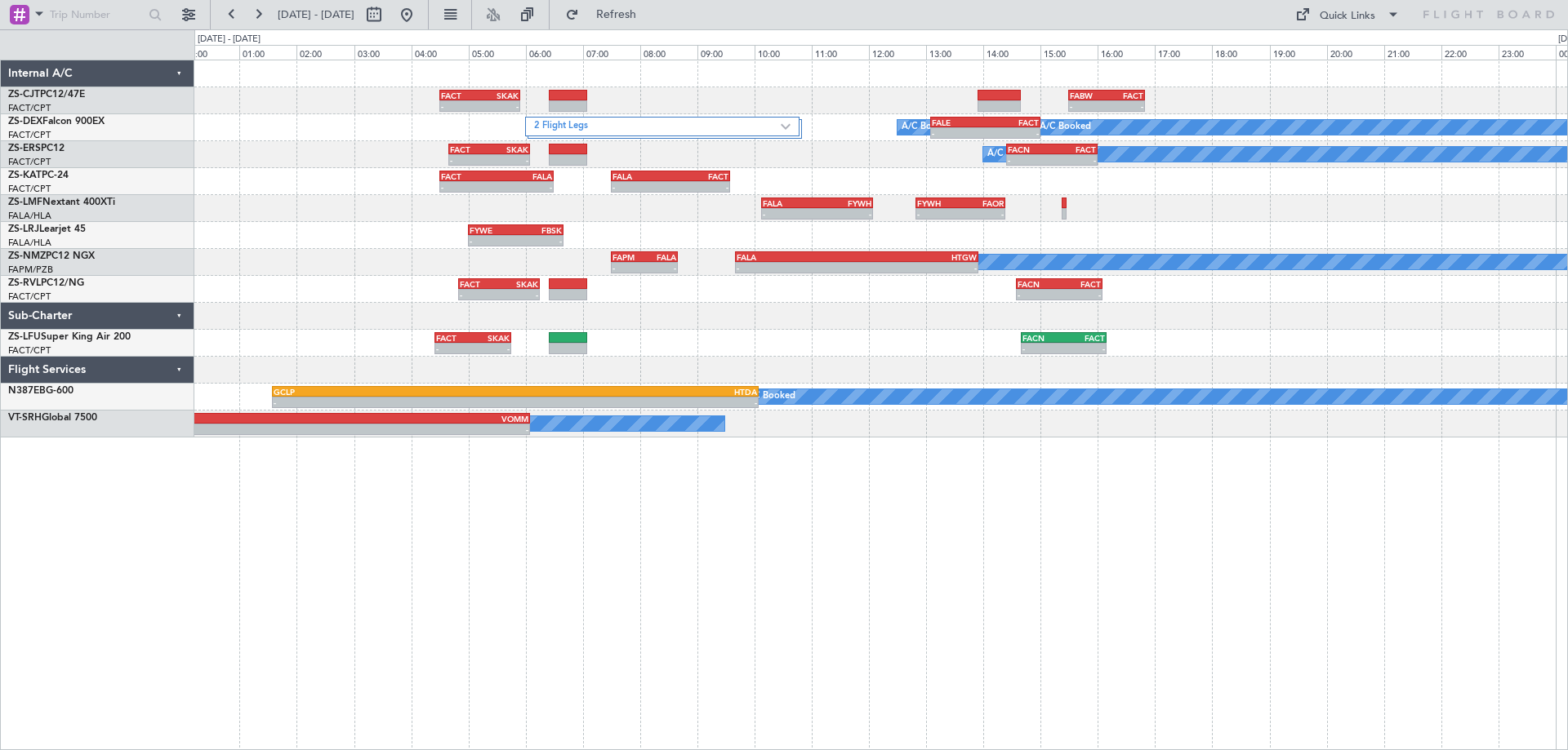
click at [686, 597] on div "- - FACT 04:30 Z SKAK 05:55 Z - - FABW 15:30 Z FACT 16:50 Z 2 Flight Legs A/C B…" at bounding box center [880, 405] width 1373 height 691
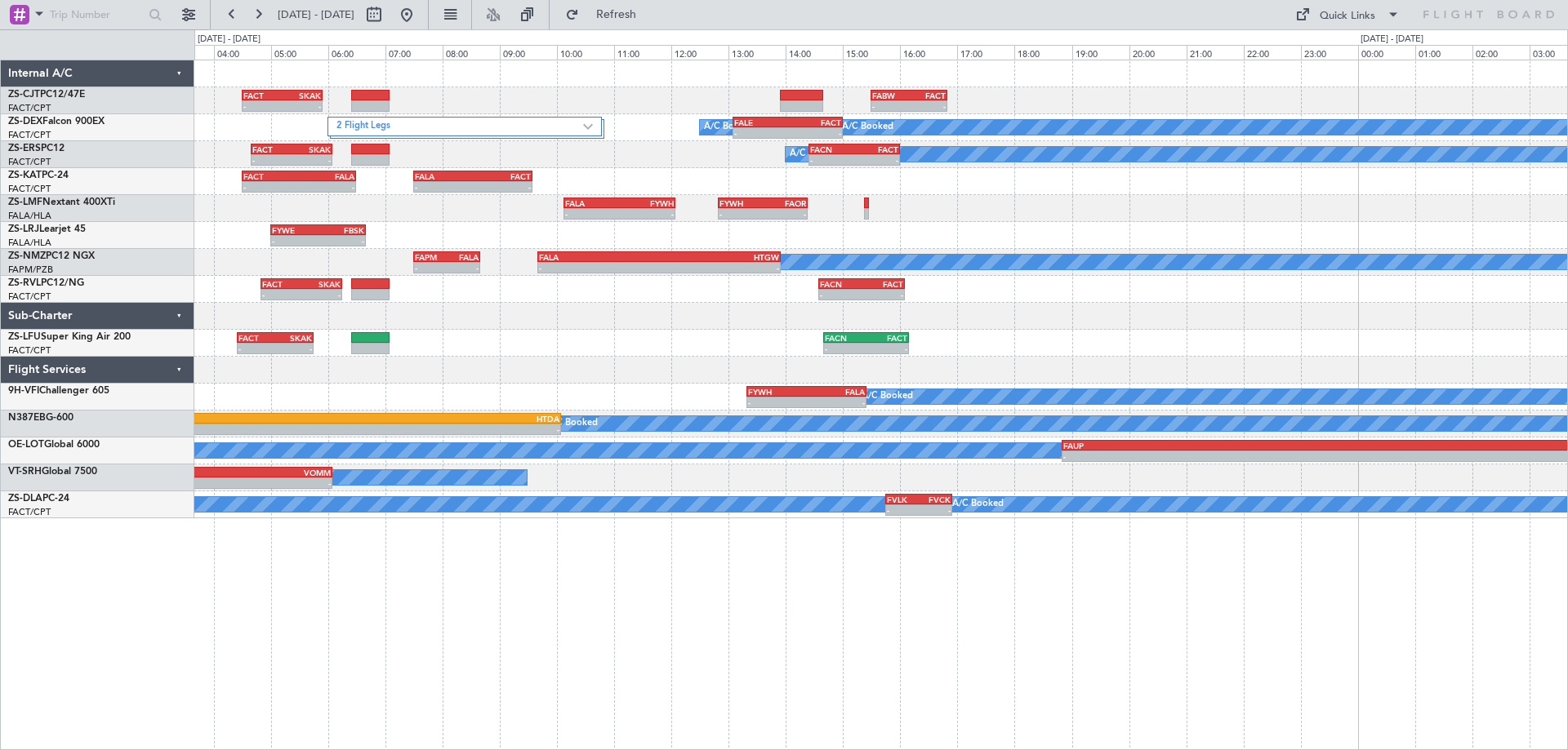
click at [733, 353] on div "- - FACT 04:30 Z SKAK 05:55 Z - - FABW 15:30 Z FACT 16:50 Z 2 Flight Legs A/C B…" at bounding box center [880, 290] width 1372 height 458
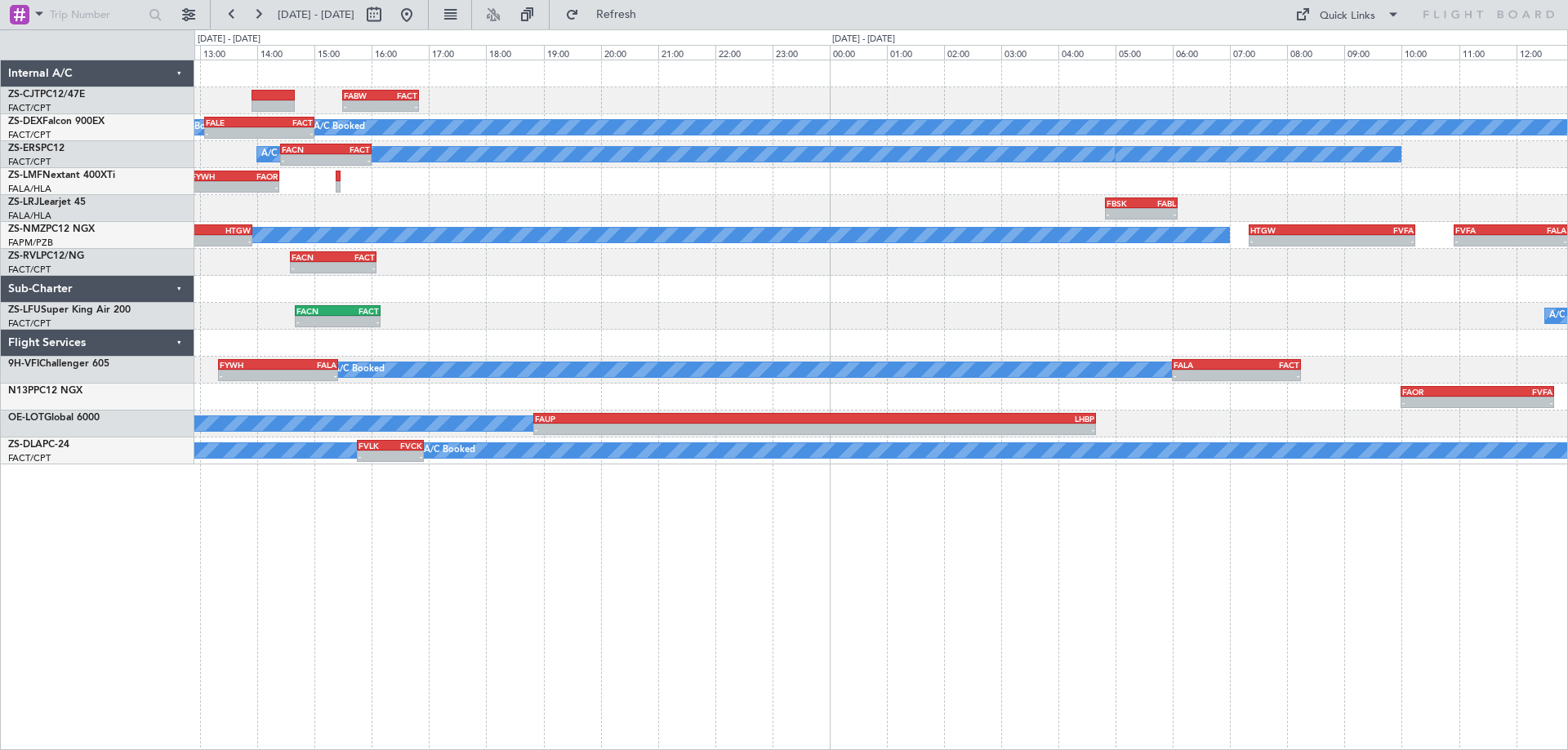
click at [1008, 577] on div "- - FABW 15:30 Z FACT 16:50 Z A/C Booked FALE 13:05 Z FACT 15:00 Z - - A/C Book…" at bounding box center [880, 405] width 1373 height 691
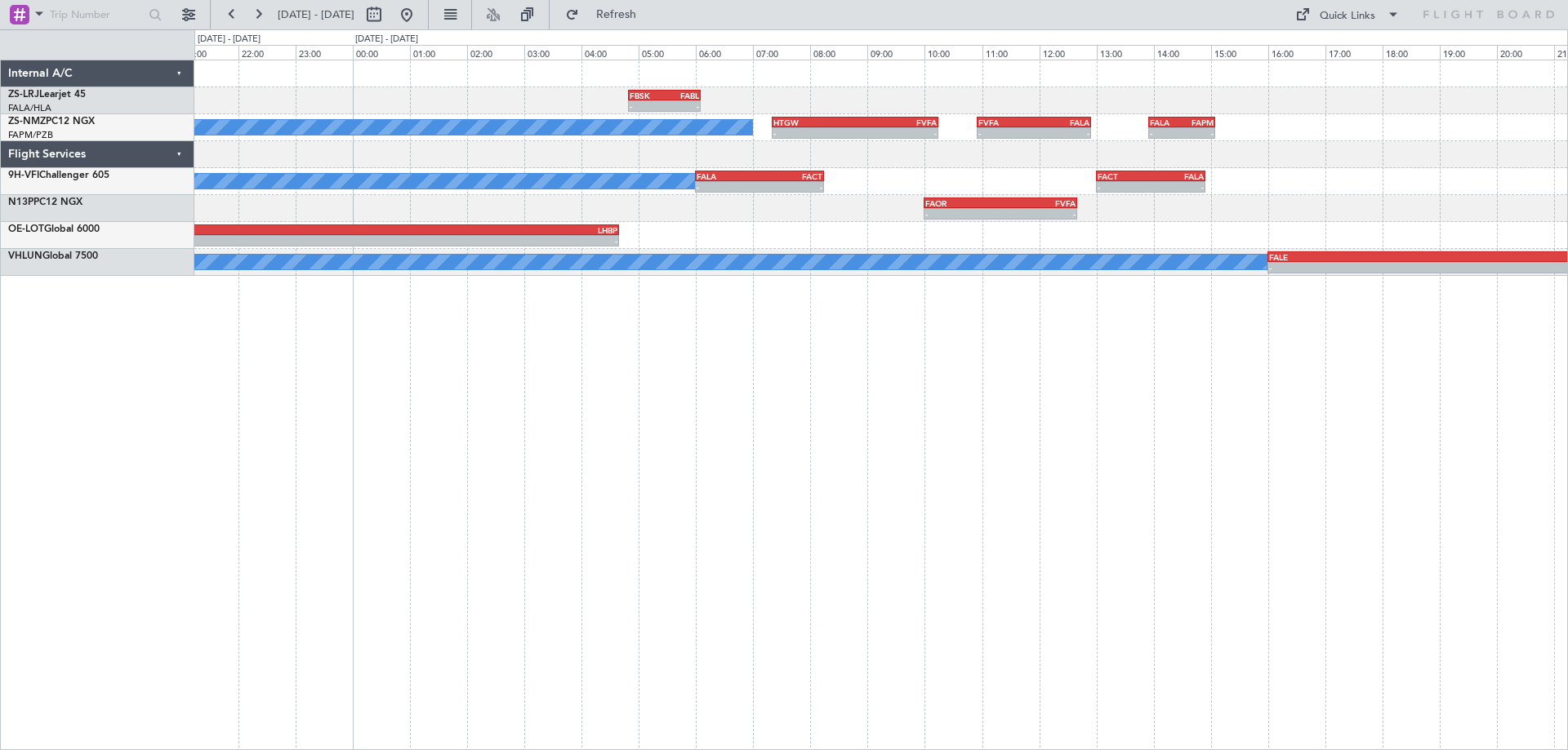
click at [1169, 547] on div "- - FBSK 04:50 Z FABL 06:05 Z A/C Booked - - HTGW 07:20 Z FVFA 10:15 Z - - FVFA…" at bounding box center [880, 405] width 1373 height 691
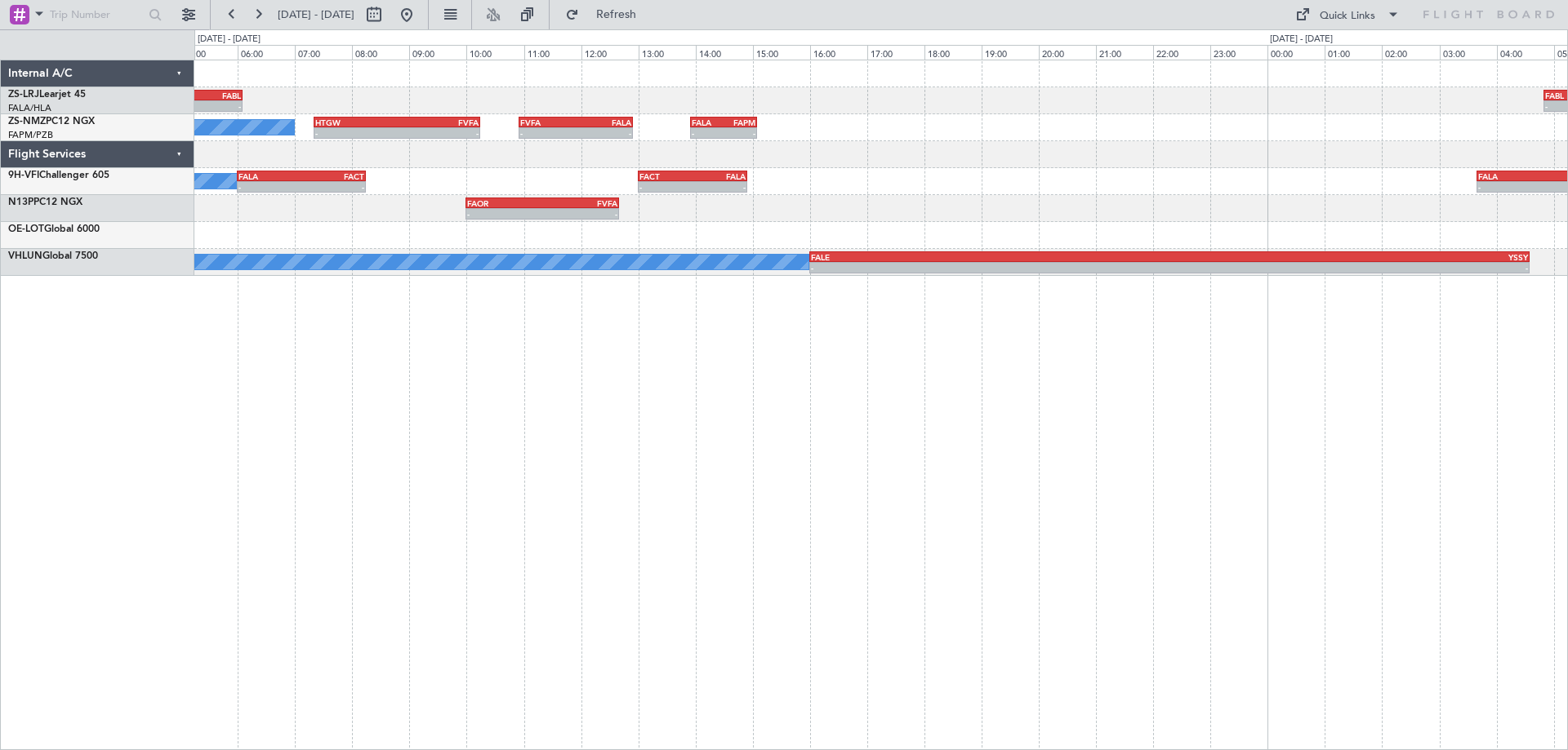
click at [490, 433] on div "- - FBSK 04:50 Z FABL 06:05 Z - - FABL 04:50 Z FAEL 06:05 Z - - FAEL 07:00 Z FA…" at bounding box center [880, 405] width 1373 height 691
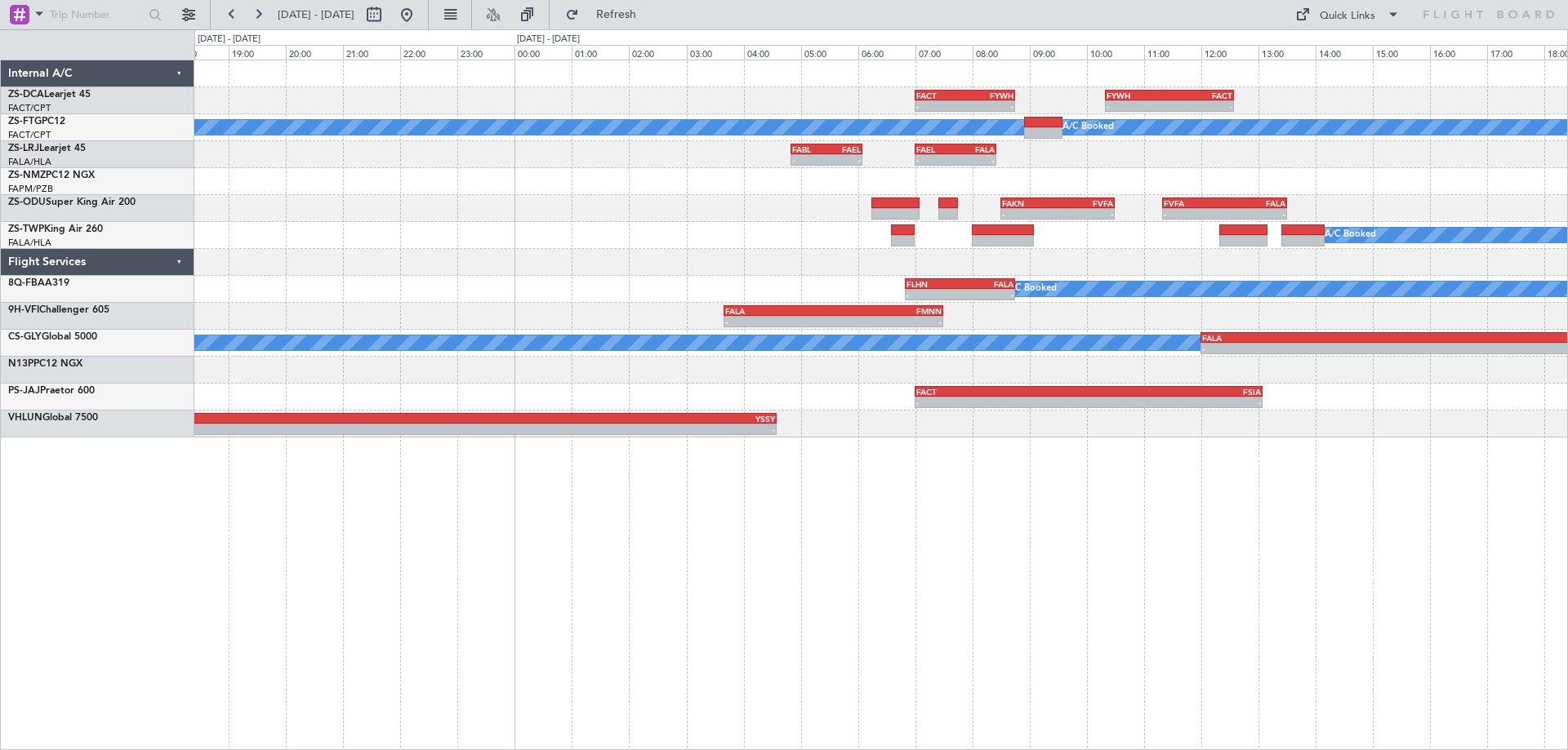
click at [976, 491] on div "- - FACT 07:00 Z FYWH 08:45 Z - - FYWH 10:20 Z FACT 12:35 Z A/C Booked A/C Book…" at bounding box center [880, 405] width 1373 height 691
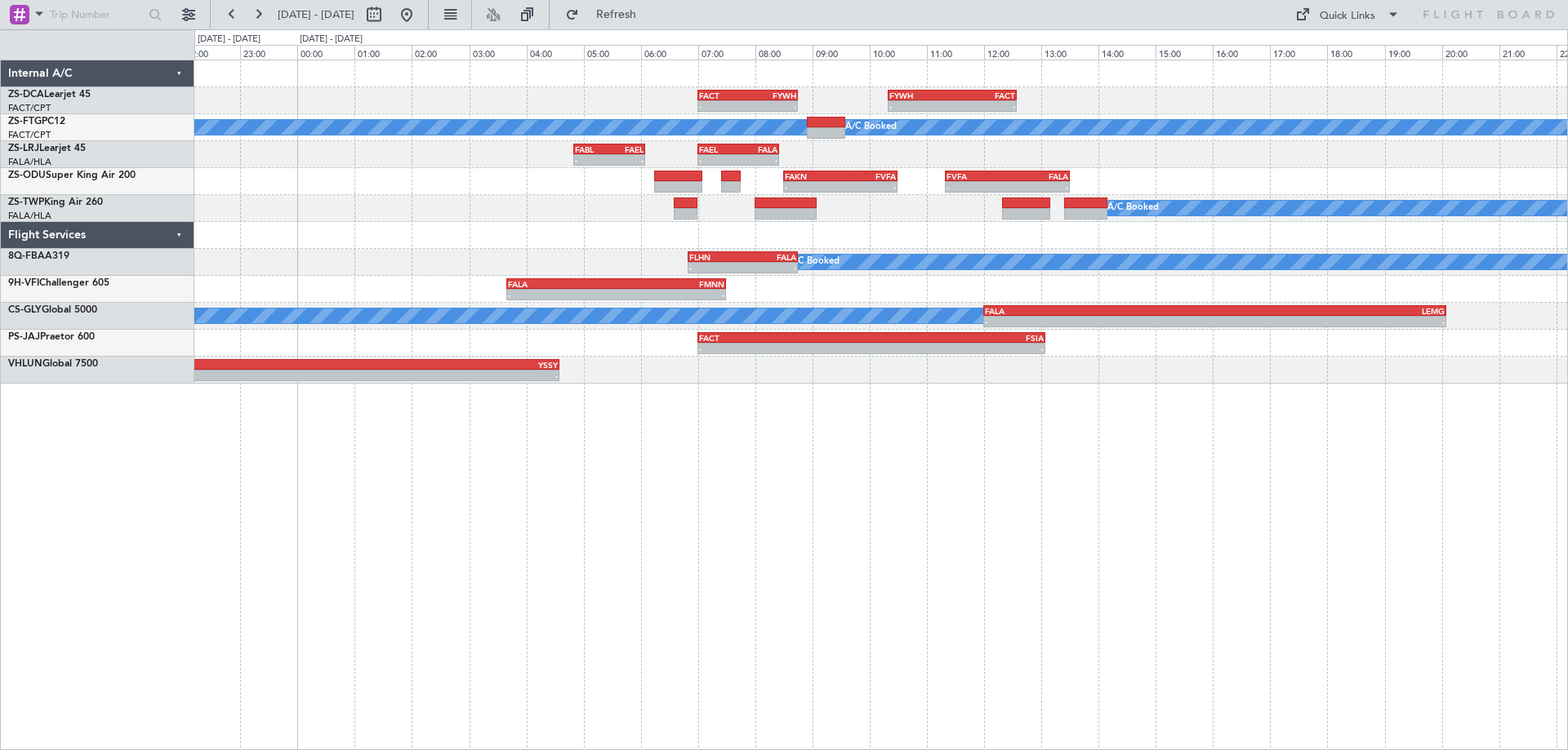
click at [862, 509] on div "- - FACT 07:00 Z FYWH 08:45 Z - - FYWH 10:20 Z FACT 12:35 Z A/C Booked A/C Book…" at bounding box center [880, 405] width 1373 height 691
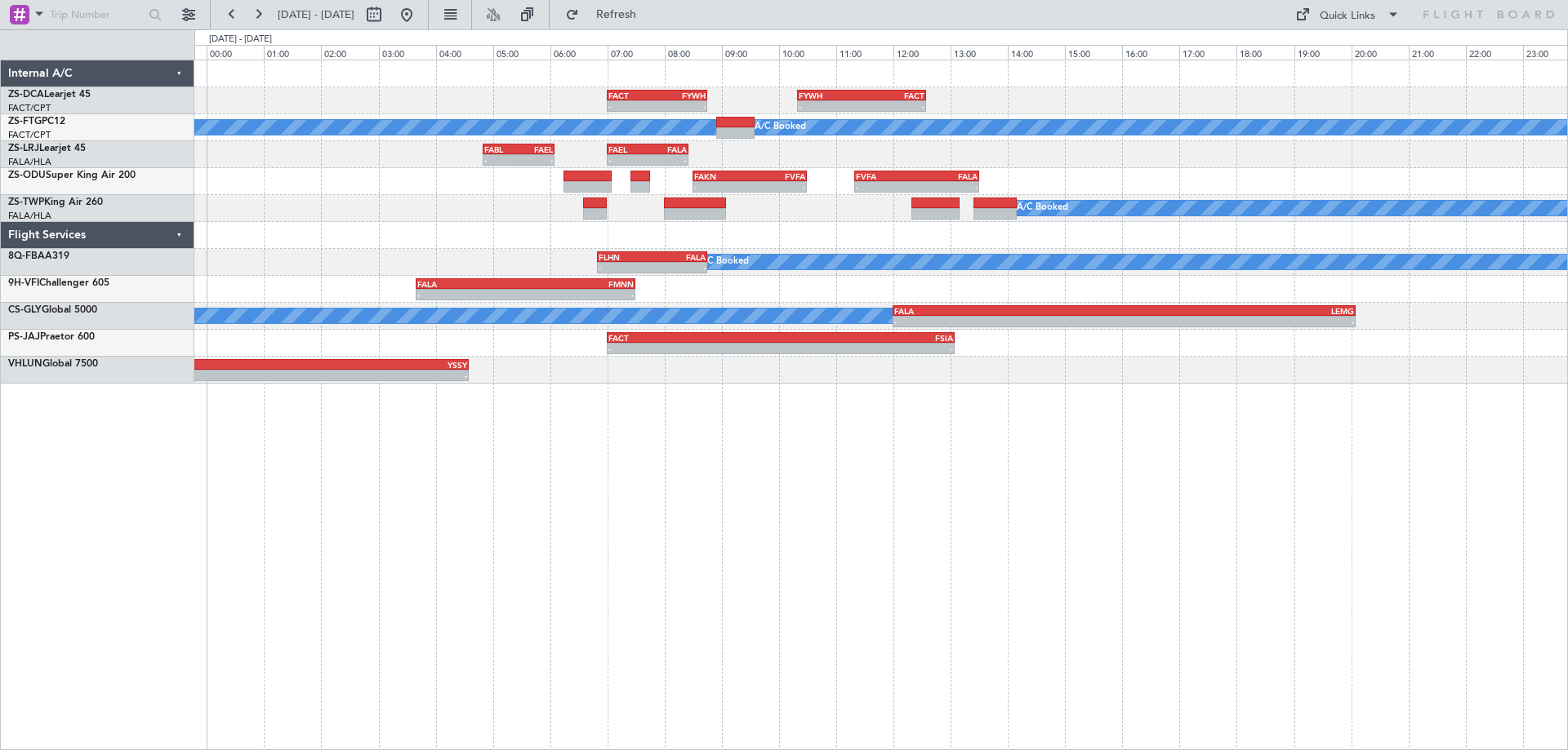
click at [1171, 504] on div "- - FACT 07:00 Z FYWH 08:45 Z - - FYWH 10:20 Z FACT 12:35 Z A/C Booked A/C Book…" at bounding box center [880, 405] width 1373 height 691
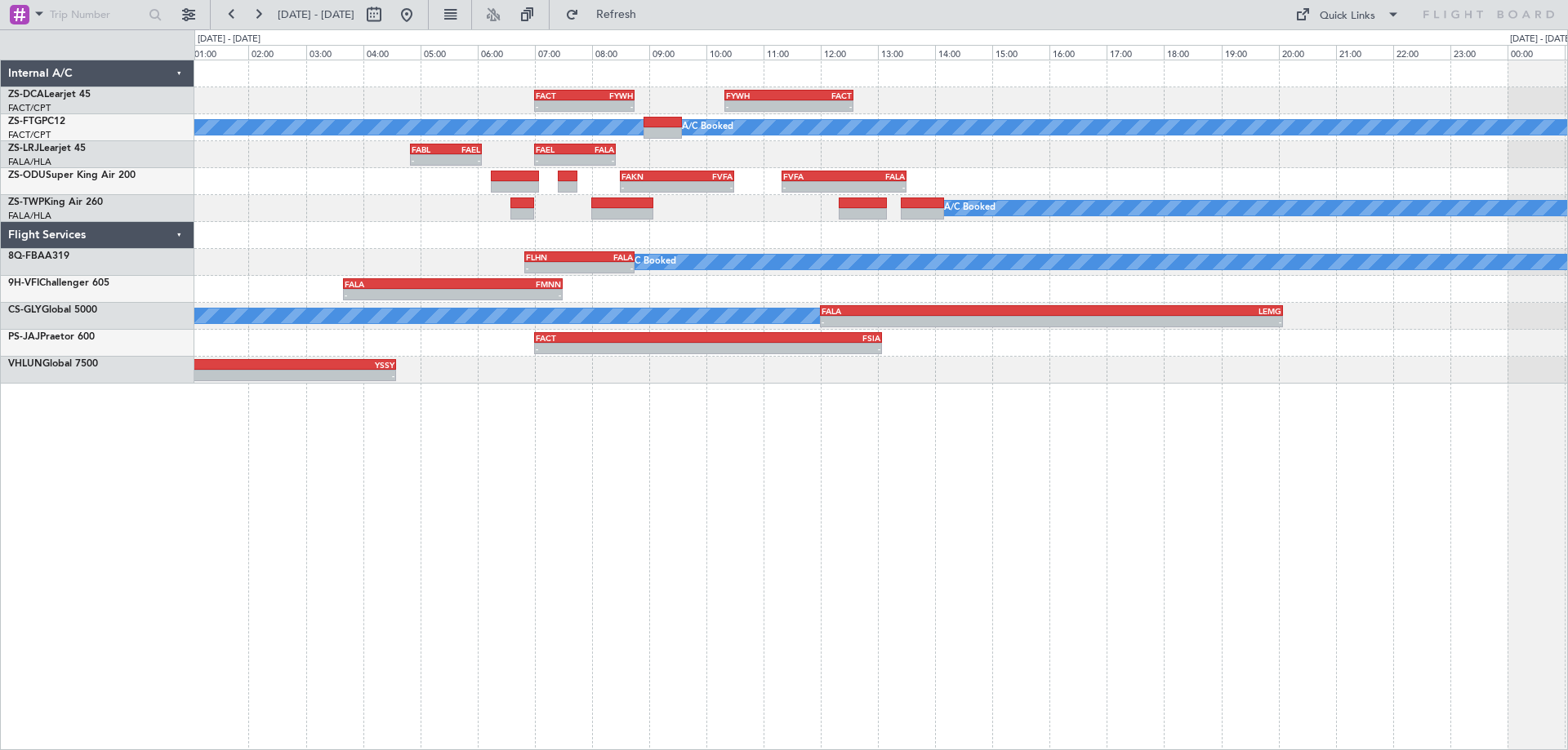
click at [1014, 519] on div "- - FACT 07:00 Z FYWH 08:45 Z - - FYWH 10:20 Z FACT 12:35 Z A/C Booked A/C Book…" at bounding box center [880, 405] width 1373 height 691
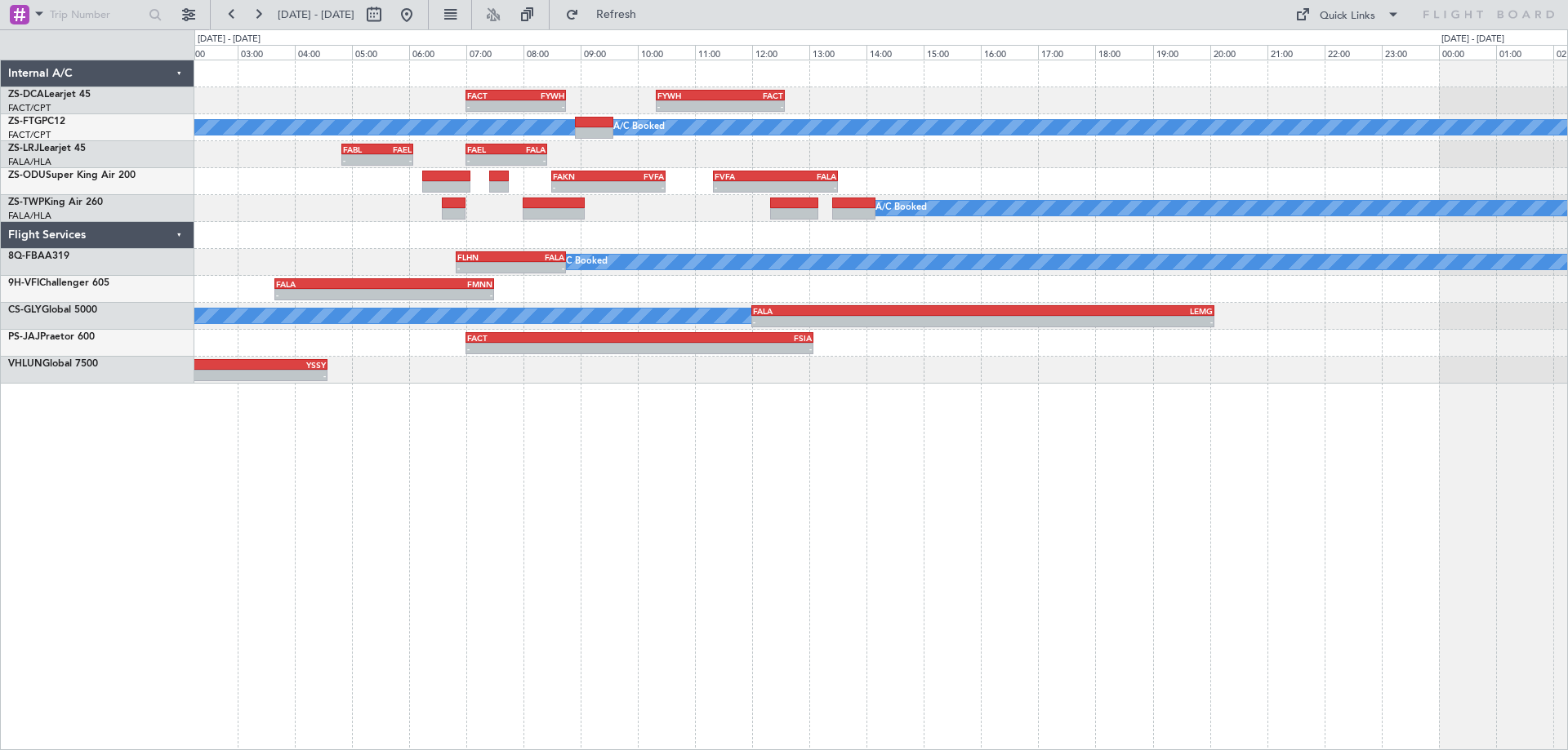
click at [1251, 528] on div "- - FACT 07:00 Z FYWH 08:45 Z - - FYWH 10:20 Z FACT 12:35 Z A/C Booked A/C Book…" at bounding box center [880, 405] width 1373 height 691
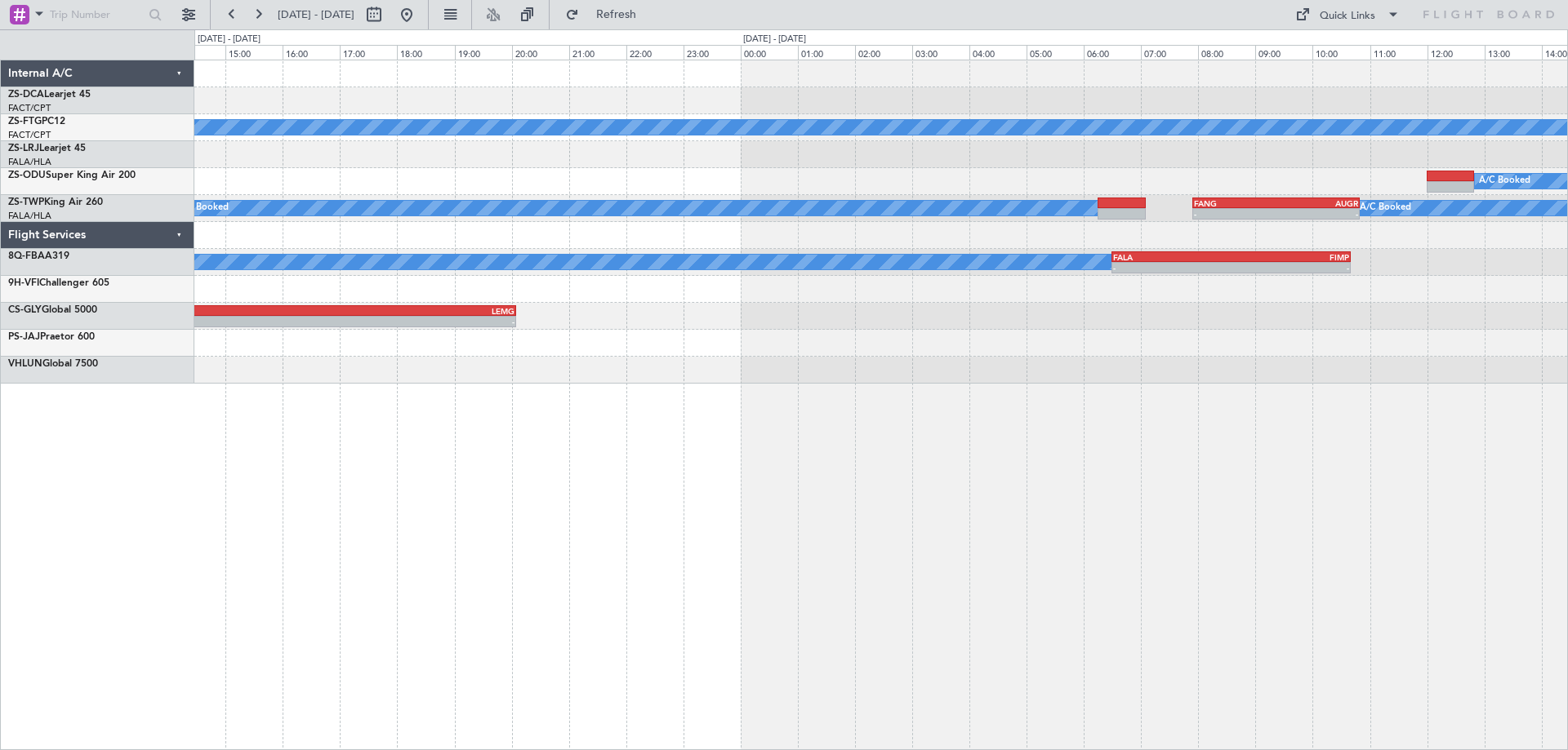
click at [612, 460] on div "- - FYWH 10:20 Z FACT 12:35 Z FACT 07:00 Z FYWH 08:45 Z - - A/C Booked A/C Book…" at bounding box center [880, 405] width 1373 height 691
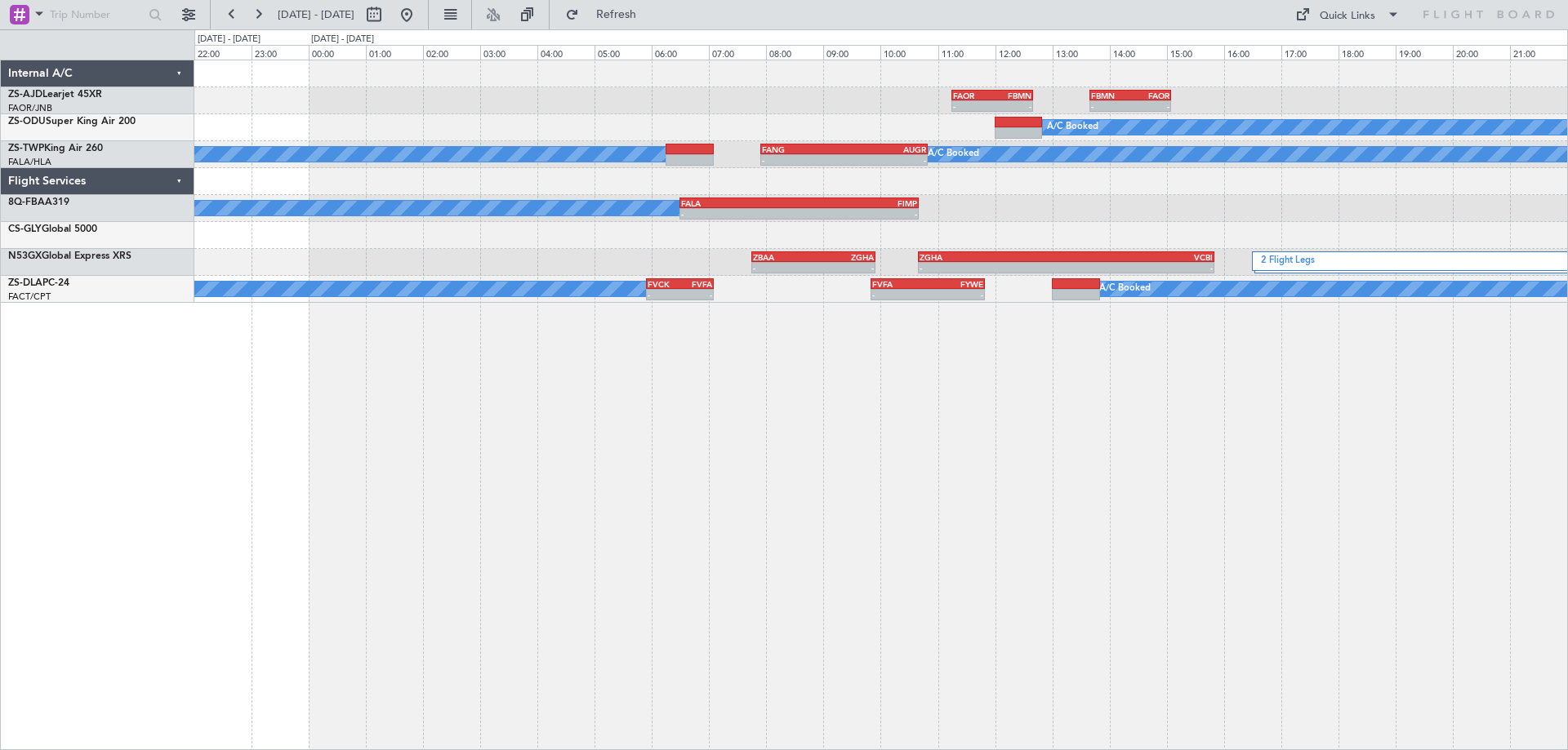
click at [952, 470] on div "- - FAOR 11:15 Z FBMN 12:40 Z - - FBMN 13:40 Z FAOR 15:05 Z A/C Booked A/C Book…" at bounding box center [880, 405] width 1373 height 691
